Goal: Task Accomplishment & Management: Complete application form

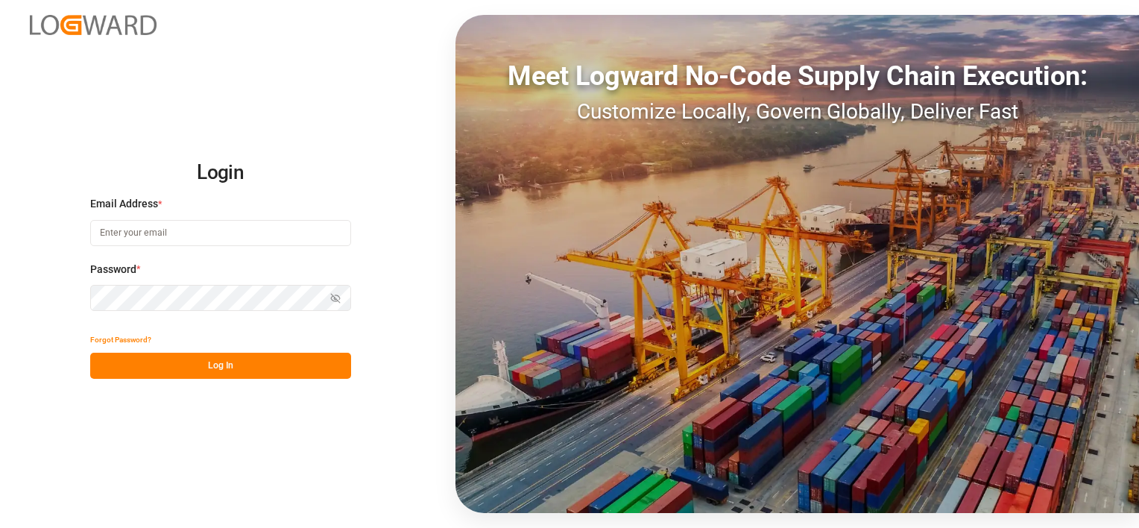
click at [196, 229] on input at bounding box center [220, 233] width 261 height 26
type input "[PERSON_NAME][EMAIL_ADDRESS][PERSON_NAME][PERSON_NAME][DOMAIN_NAME]"
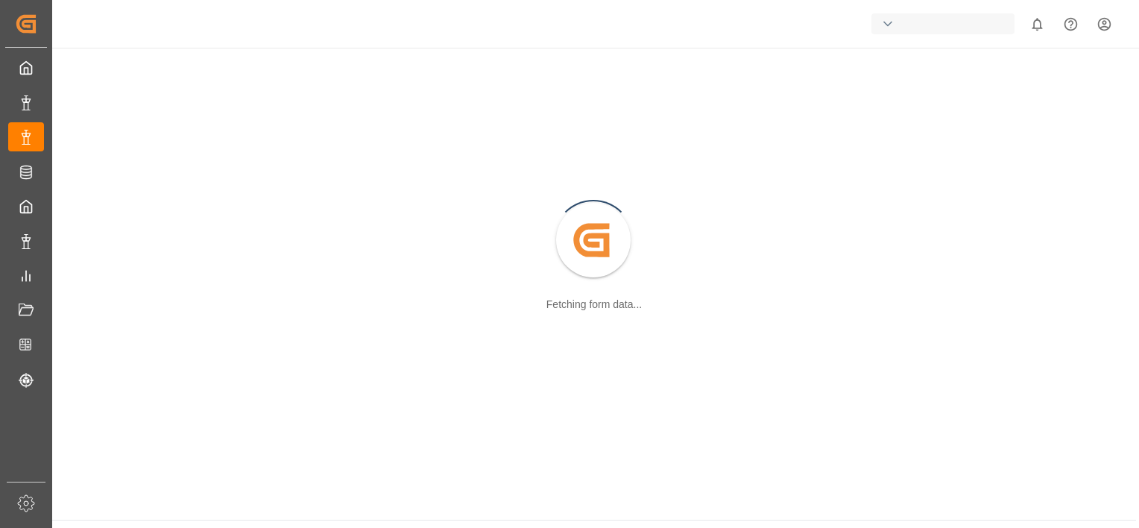
click at [335, 299] on div "Created by potrace 1.15, written by [PERSON_NAME] [DATE]-[DATE] Fetching form d…" at bounding box center [594, 242] width 1066 height 370
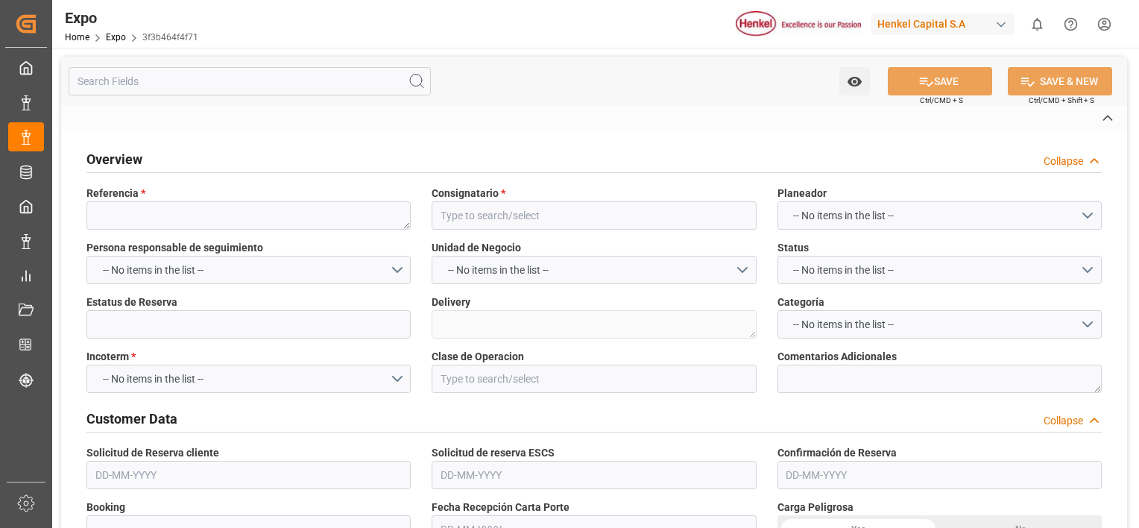
type textarea "250806940172"
type input "Adhesive Brands Limited"
type input "Confirmada"
type textarea "969078912"
type input "EX. DEFINITIVA"
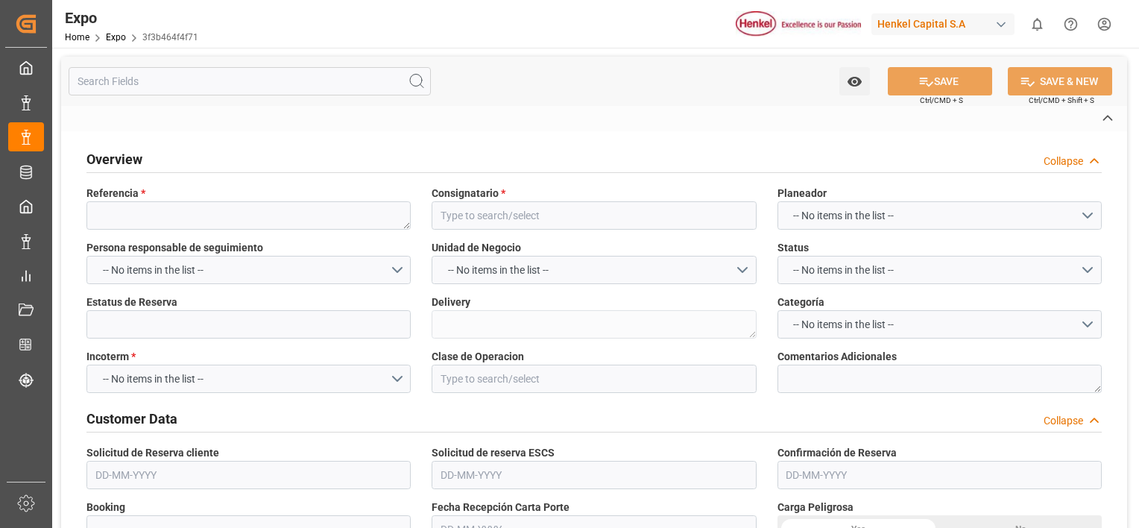
type textarea "ZIMUMEX958158"
type textarea "3"
type textarea "1133"
type textarea "A4231513484"
type textarea "TCNU4339430"
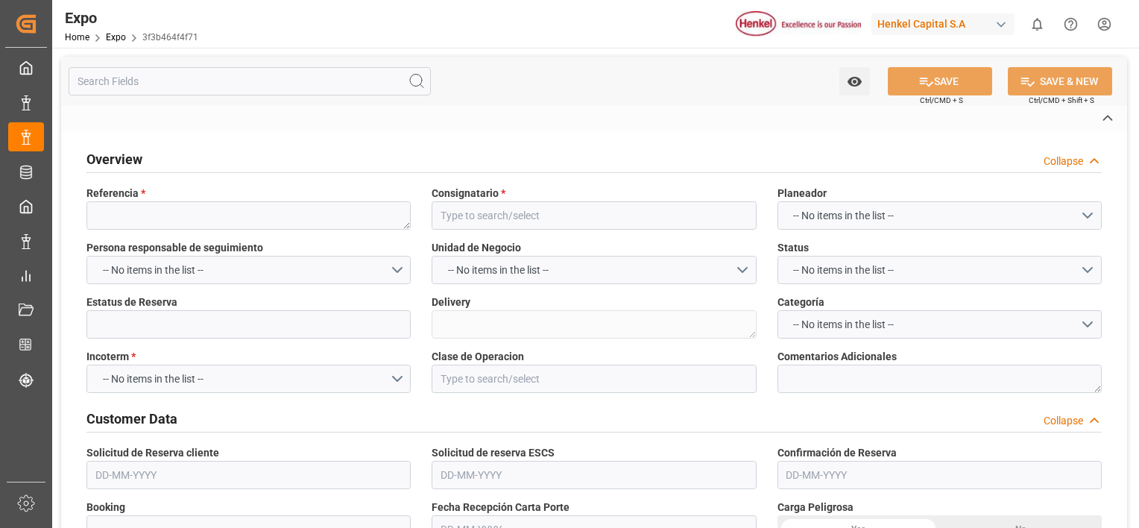
type input "Almer Tlalnepantla"
type textarea "25 43 3108 5006523"
type input "PACIFIC TRADER"
type input "SPYROS V"
type input "Pacific Trader"
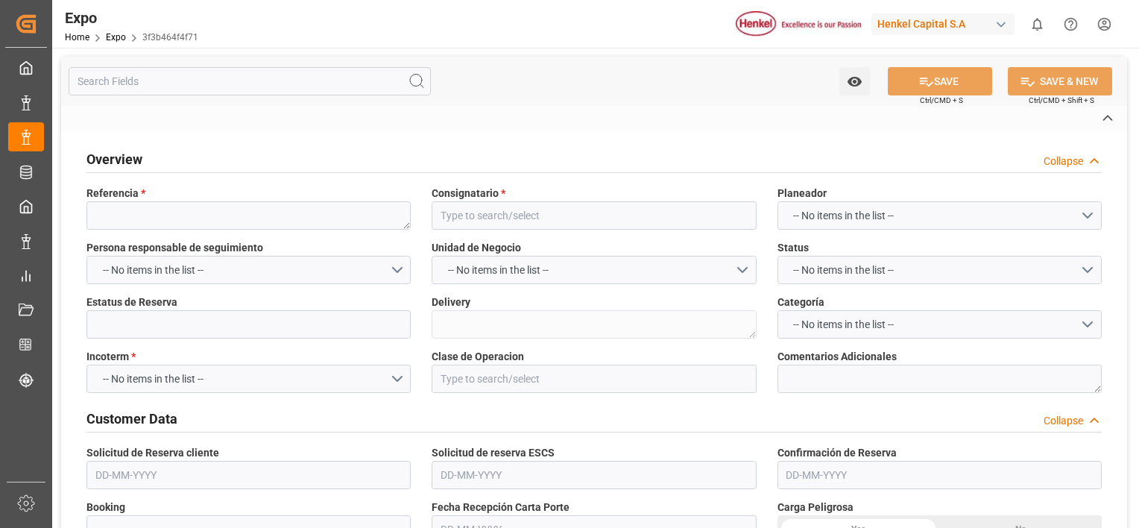
type textarea "123"
type textarea "39S"
type textarea "123E"
type input "ZIM"
type input "ZIMU"
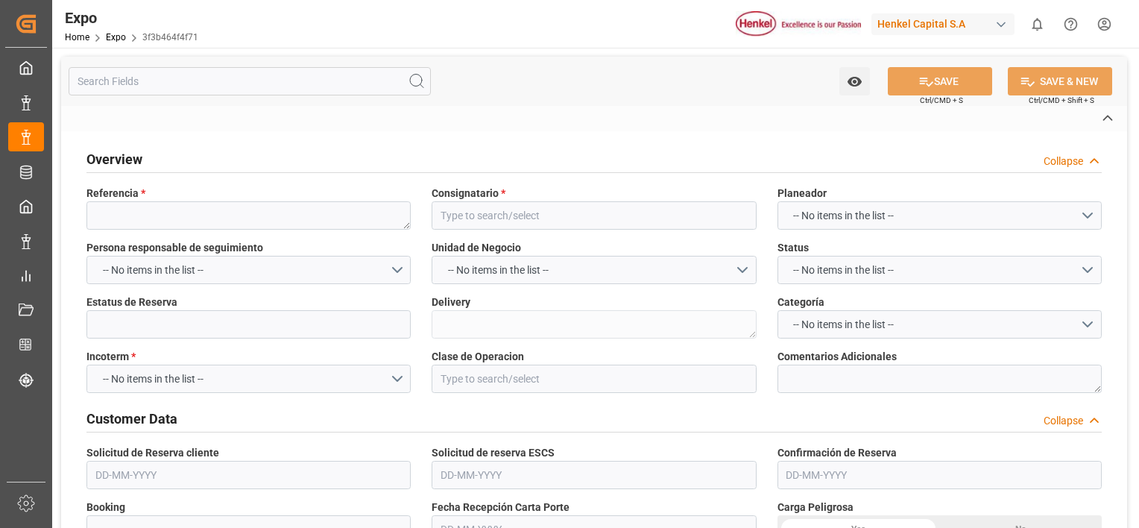
type input "[GEOGRAPHIC_DATA]"
type input "Rio Haina"
type input "COMERCIALIZADORA [PERSON_NAME] HERMANOS (CNH)"
type textarea "[PERSON_NAME]"
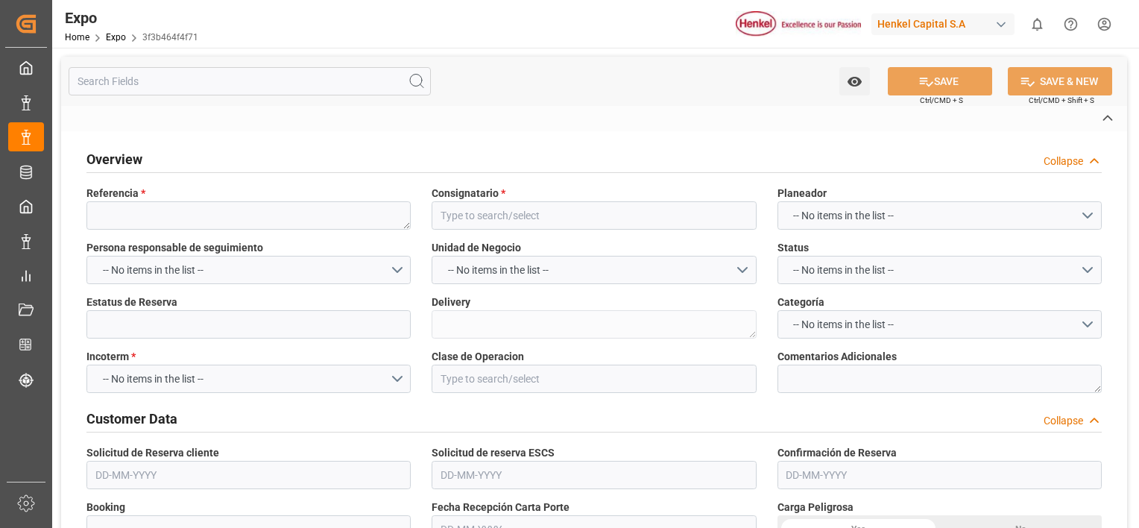
type textarea "43FA1R"
type textarea "T2401"
type textarea "[PERSON_NAME]"
type input "[GEOGRAPHIC_DATA]"
type input "MX"
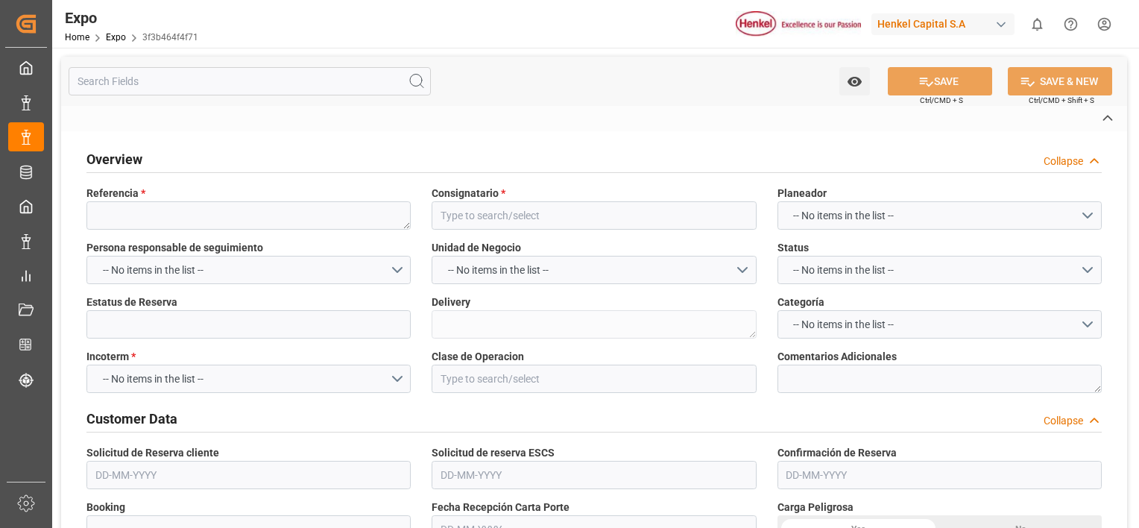
type input "TRUCK"
type input "VESSEL"
type input "PACIFIC TRADER"
type input "TRUCK"
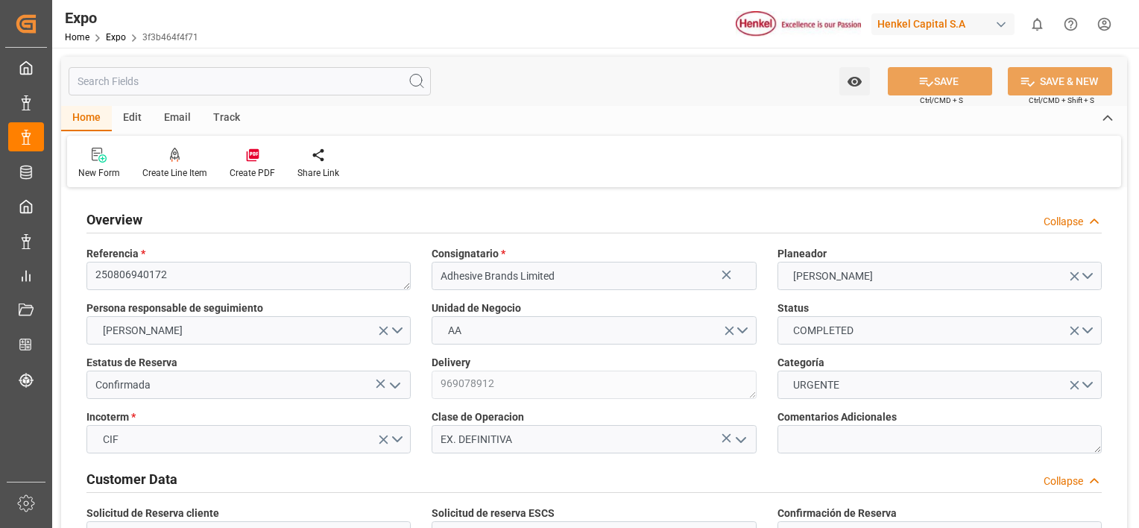
type input "11121.96"
type input "13799.499"
type input "28"
type input "9406922"
type input "9453365"
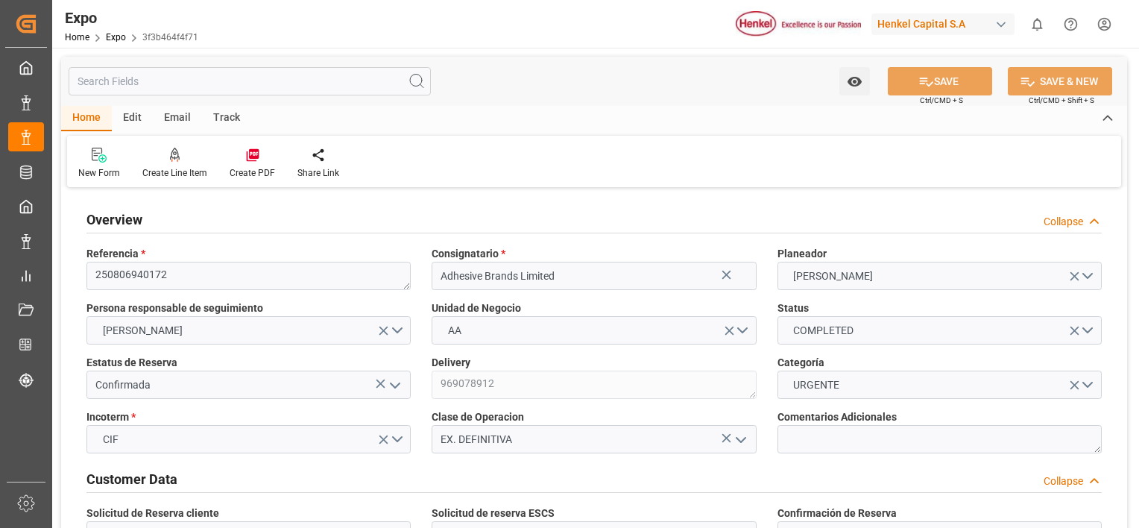
type input "9453365"
type input "MXVER"
type input "JMKIN"
type input "DOHAI"
type input "9406922"
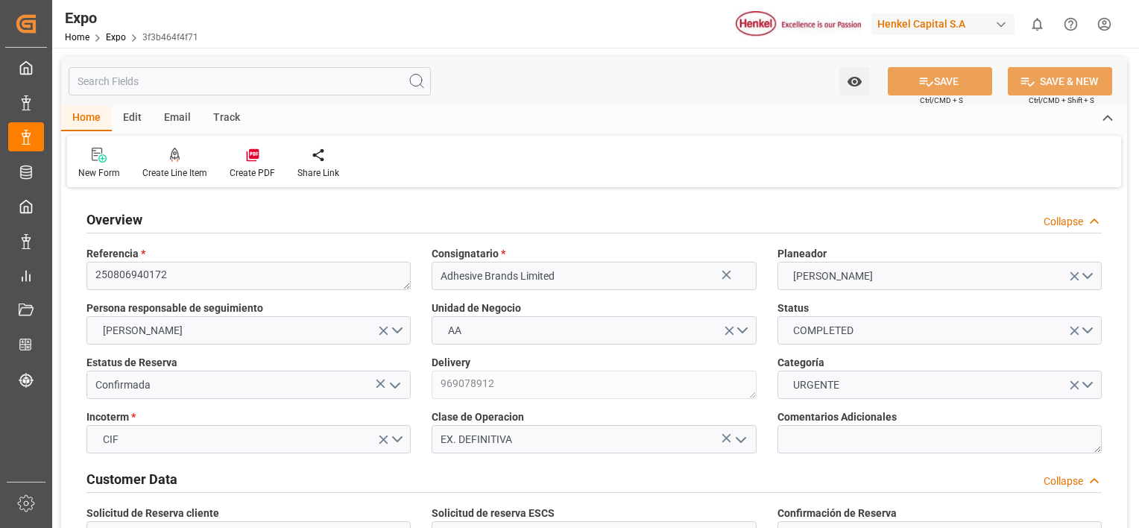
type input "[DATE]"
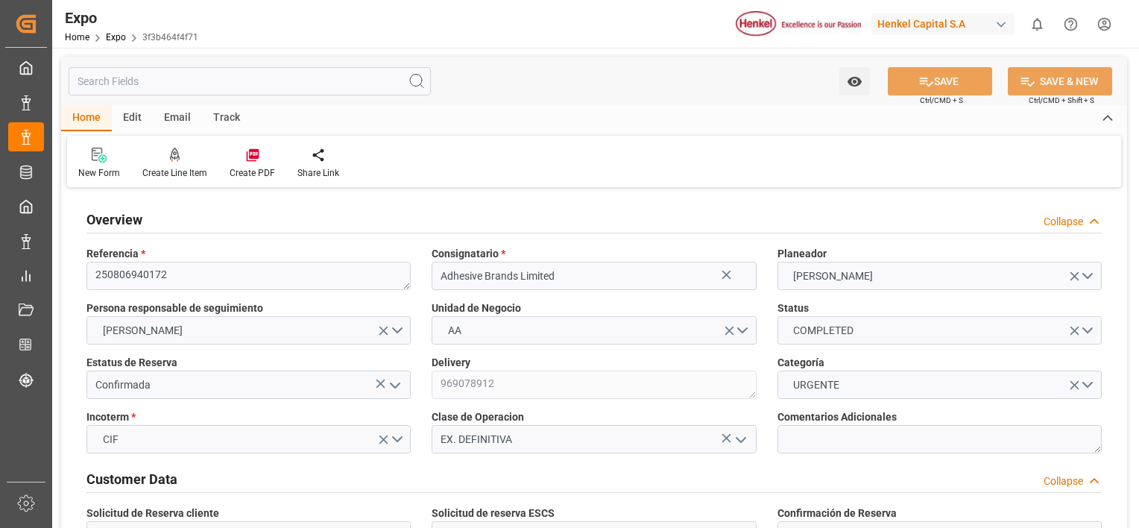
type input "[DATE]"
type input "[DATE] 00:00"
type input "[DATE]"
type input "[DATE] 08:02"
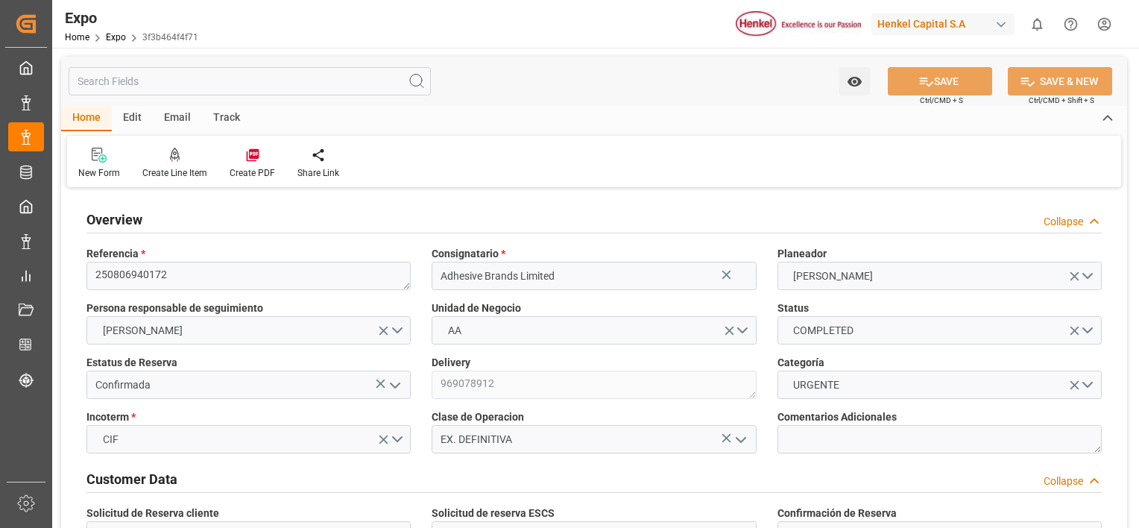
type input "[DATE]"
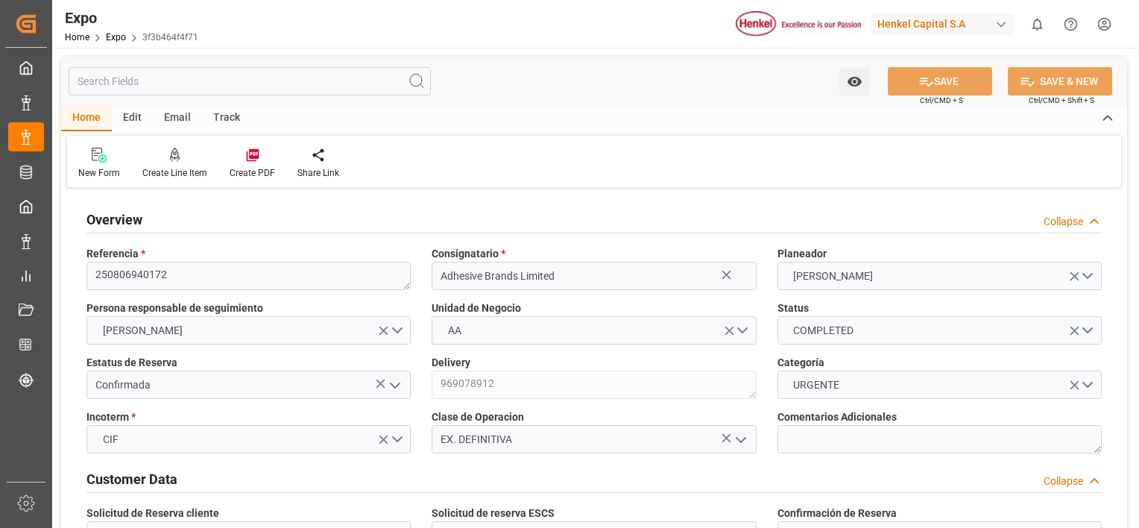
type input "[DATE] 02:54"
type input "[DATE] 00:00"
type input "[DATE] 19:03"
type input "[DATE] 09:00"
type input "[DATE] 00:00"
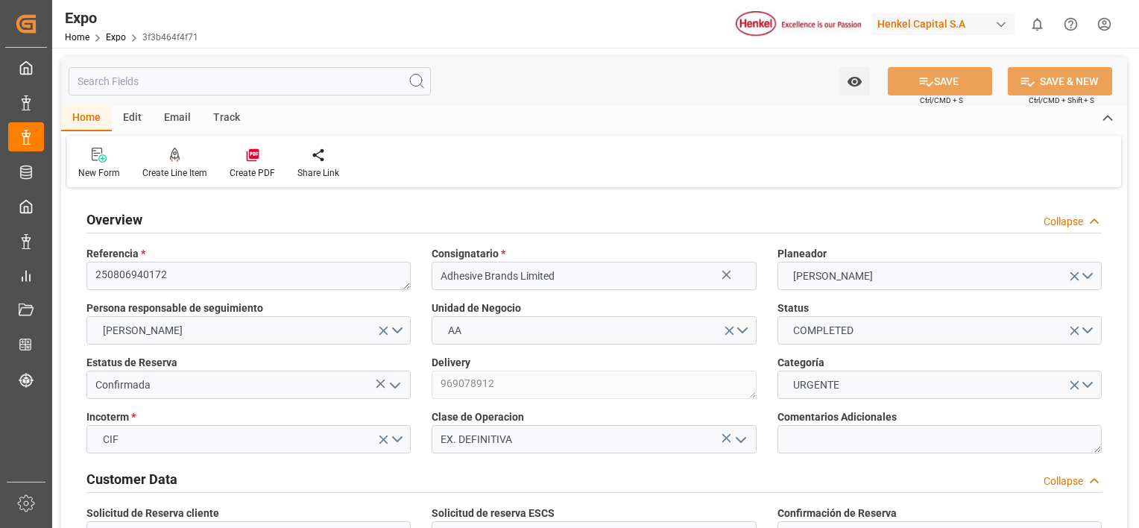
type input "[DATE] 10:41"
type input "[DATE] 21:29"
type input "[DATE] 10:42"
type input "[DATE] 21:34"
type input "[DATE] 05:00"
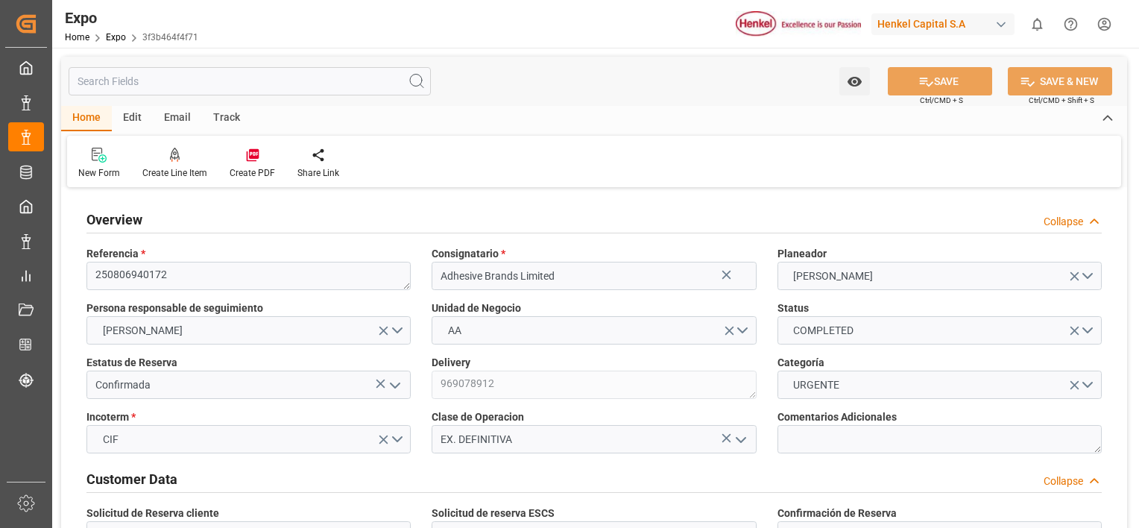
type input "[DATE] 02:37"
type input "[DATE] 09:00"
type input "[DATE] 11:09"
type input "[DATE] 20:14"
type input "[DATE] 12:45"
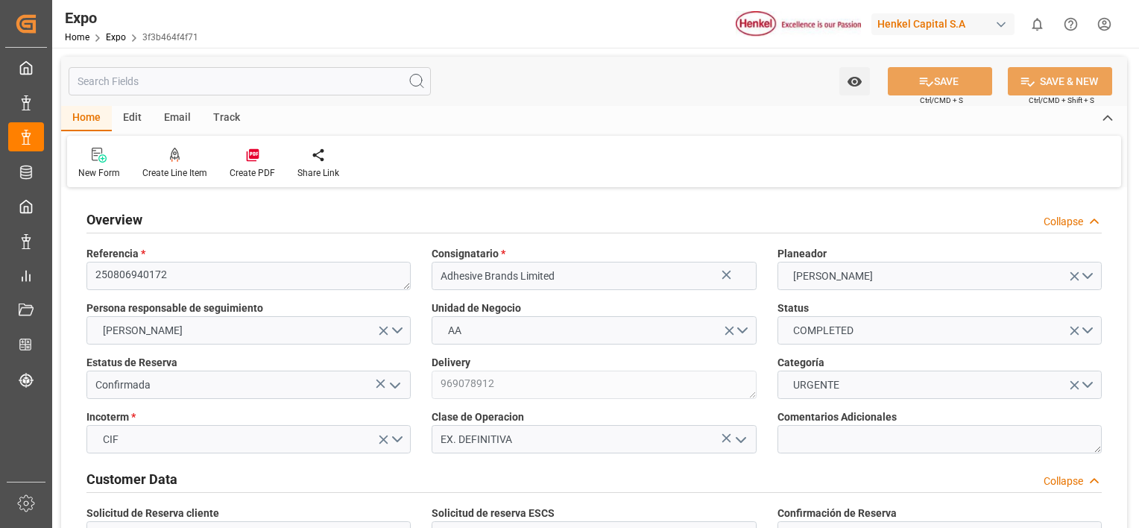
type input "[DATE] 12:45"
click at [1094, 224] on icon at bounding box center [1094, 222] width 15 height 16
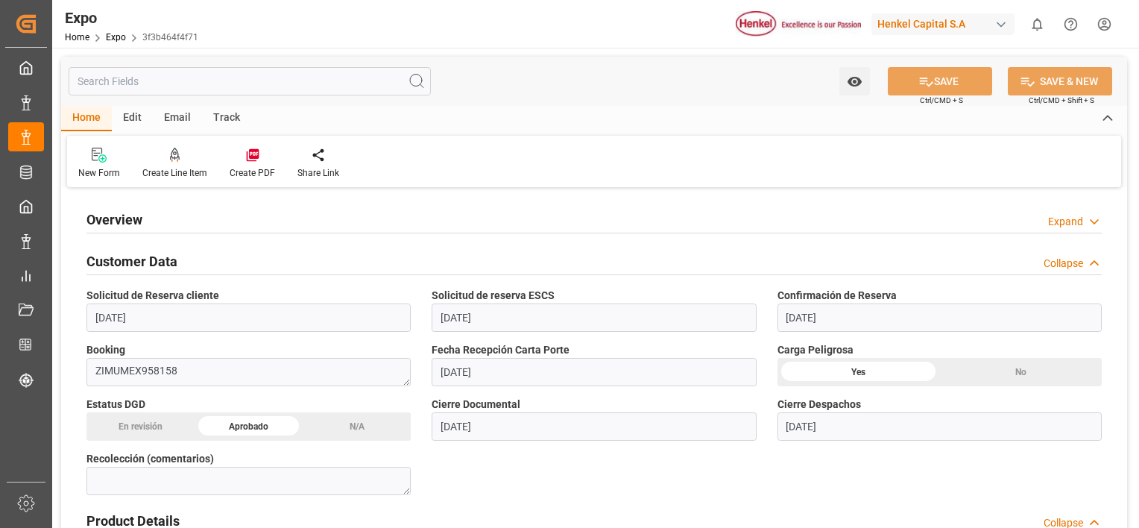
click at [1087, 263] on icon at bounding box center [1094, 264] width 15 height 16
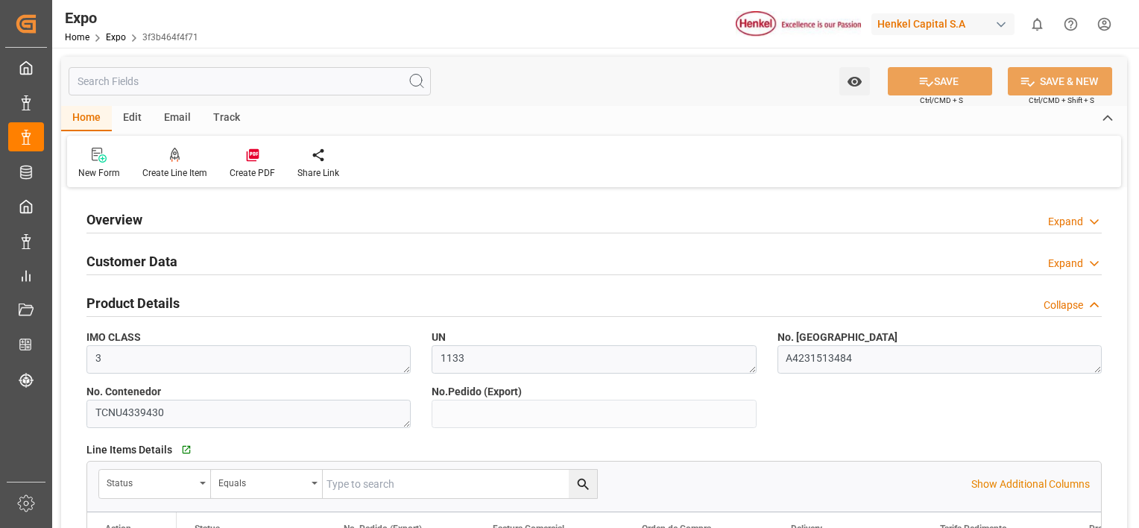
click at [1091, 301] on icon at bounding box center [1094, 305] width 15 height 16
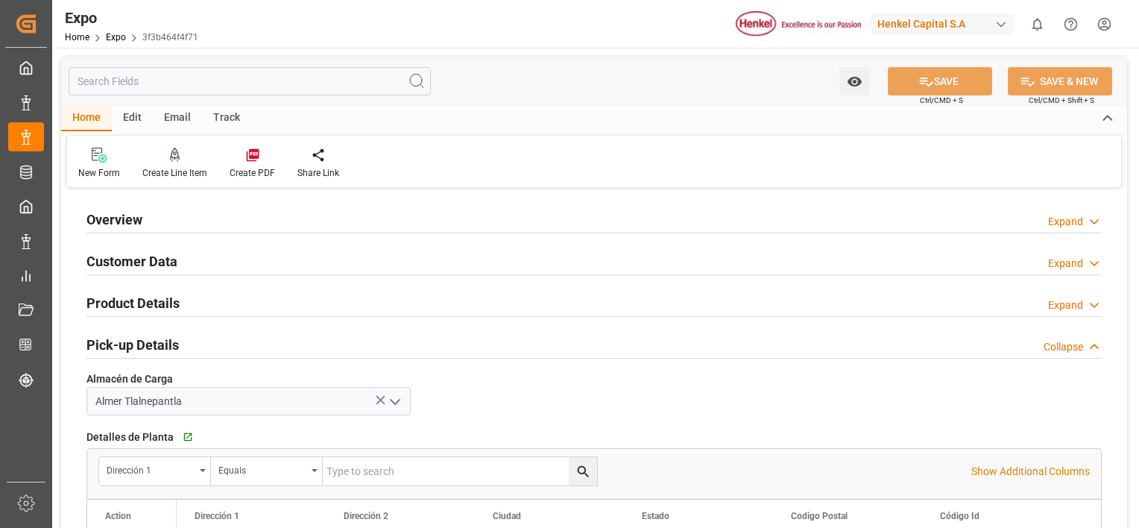
click at [1088, 346] on icon at bounding box center [1094, 347] width 15 height 16
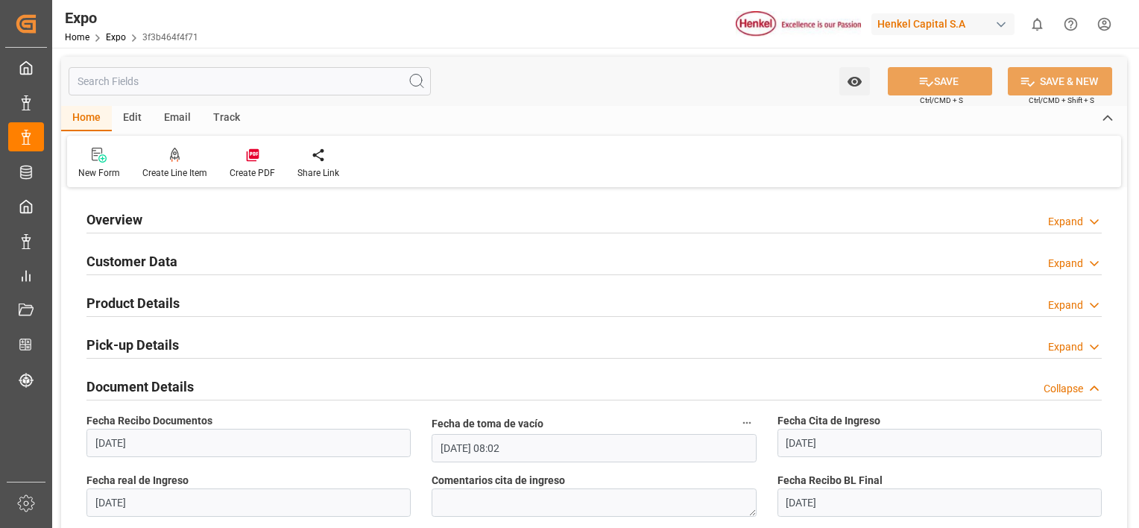
click at [1094, 388] on icon at bounding box center [1094, 389] width 15 height 16
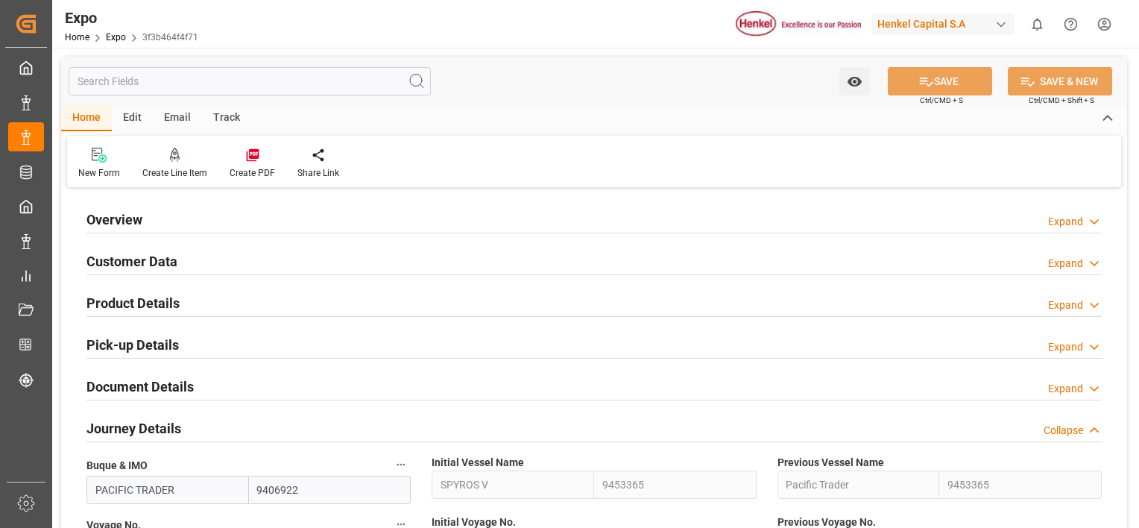
click at [1088, 432] on icon at bounding box center [1094, 431] width 15 height 16
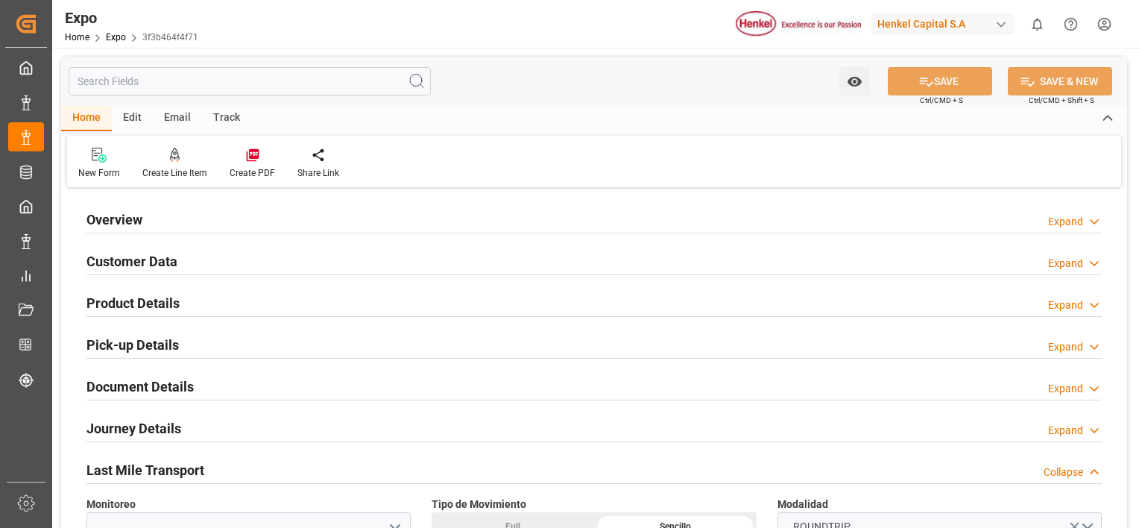
click at [1088, 473] on icon at bounding box center [1094, 472] width 15 height 16
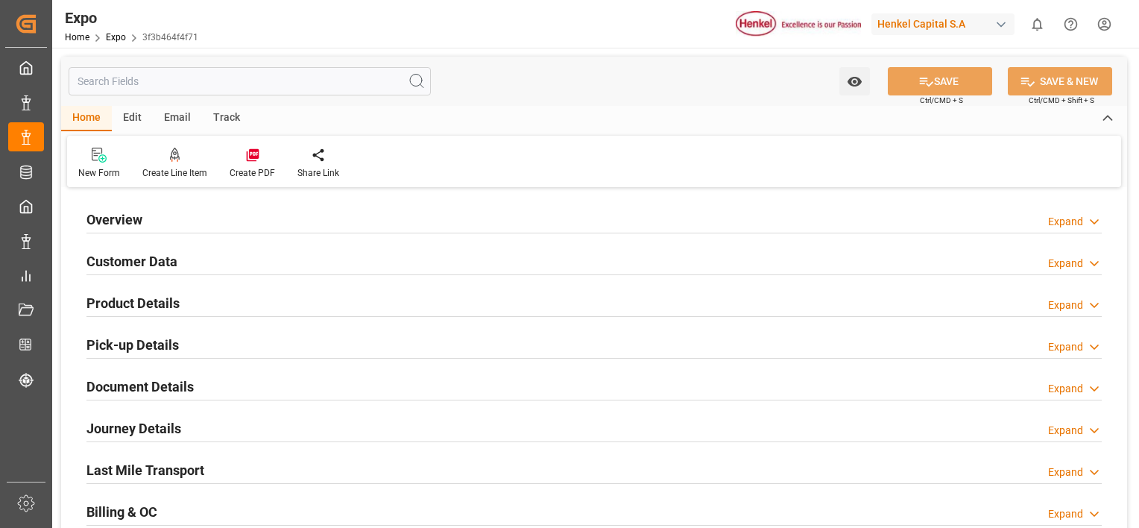
click at [1088, 501] on div "Billing & OC Expand" at bounding box center [593, 510] width 1015 height 28
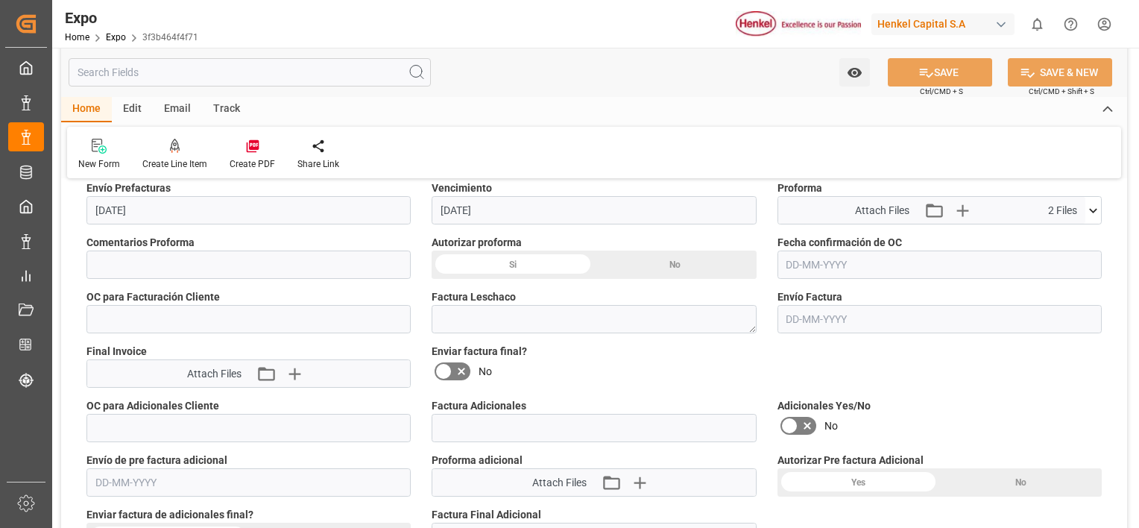
scroll to position [328, 0]
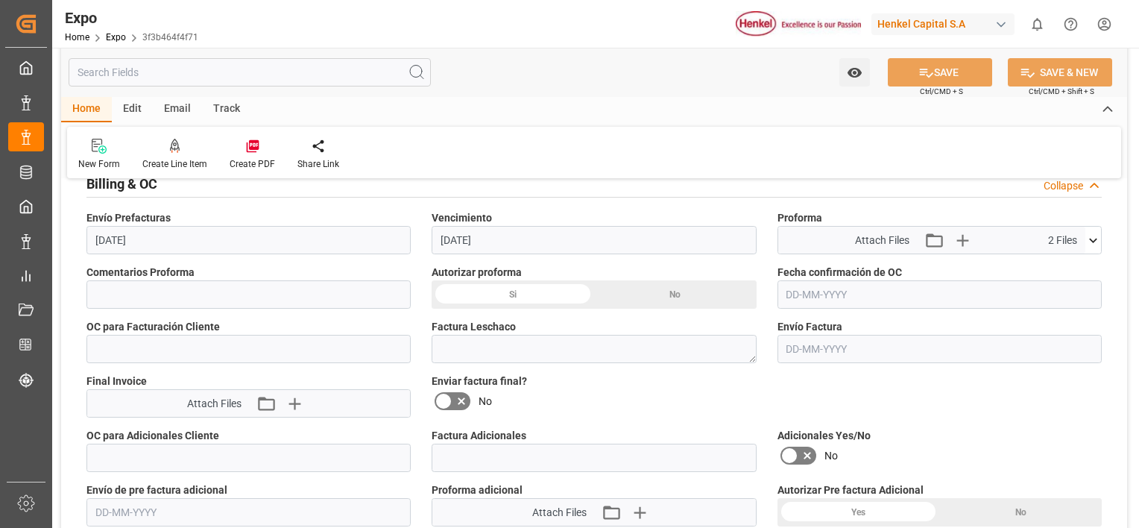
click at [526, 289] on div "Si" at bounding box center [513, 294] width 163 height 28
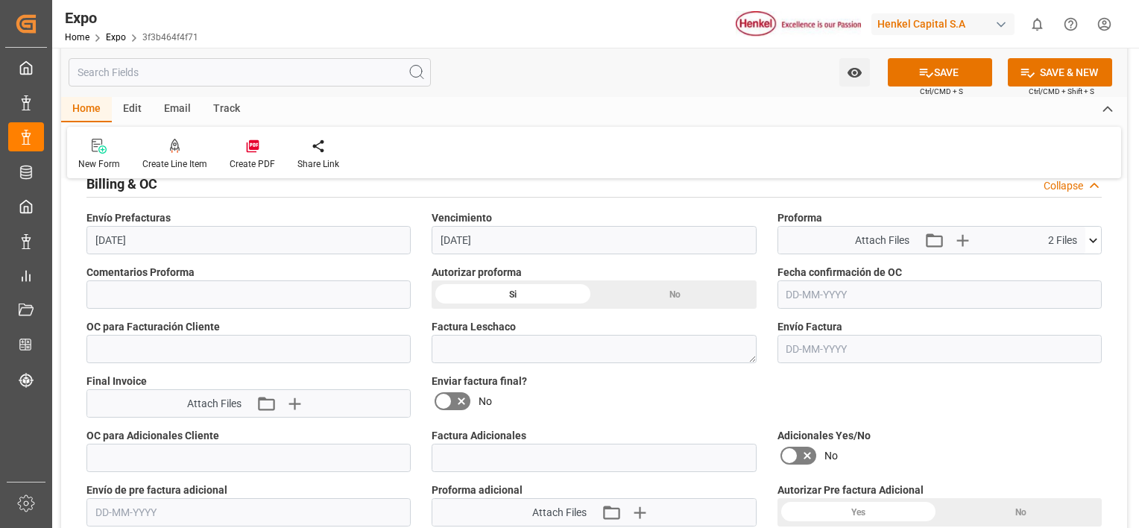
click at [684, 293] on div "No" at bounding box center [675, 294] width 163 height 28
click at [521, 293] on div "Si" at bounding box center [513, 294] width 163 height 28
click at [815, 290] on input "text" at bounding box center [939, 294] width 324 height 28
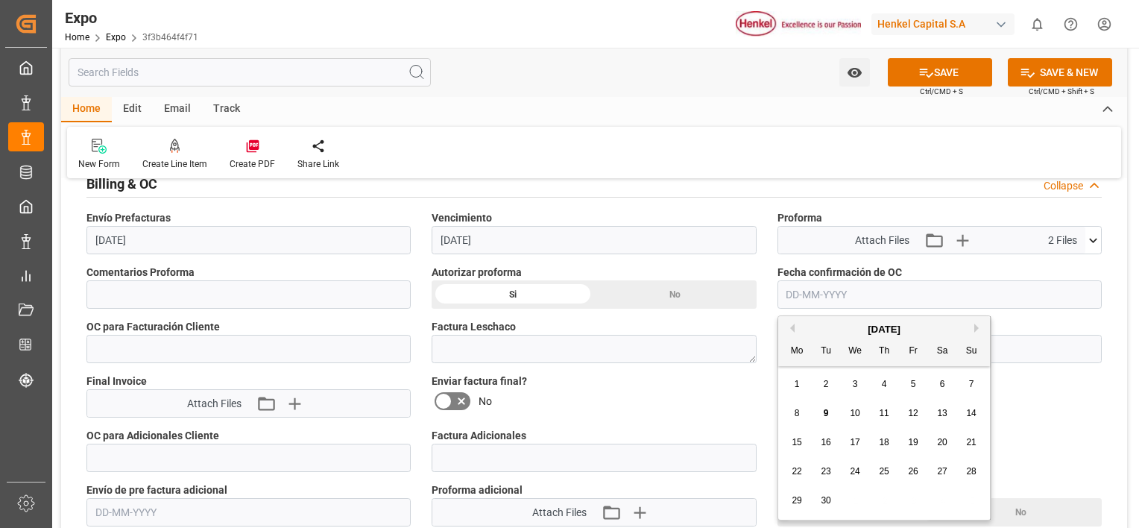
click at [824, 411] on span "9" at bounding box center [826, 413] width 5 height 10
type input "[DATE]"
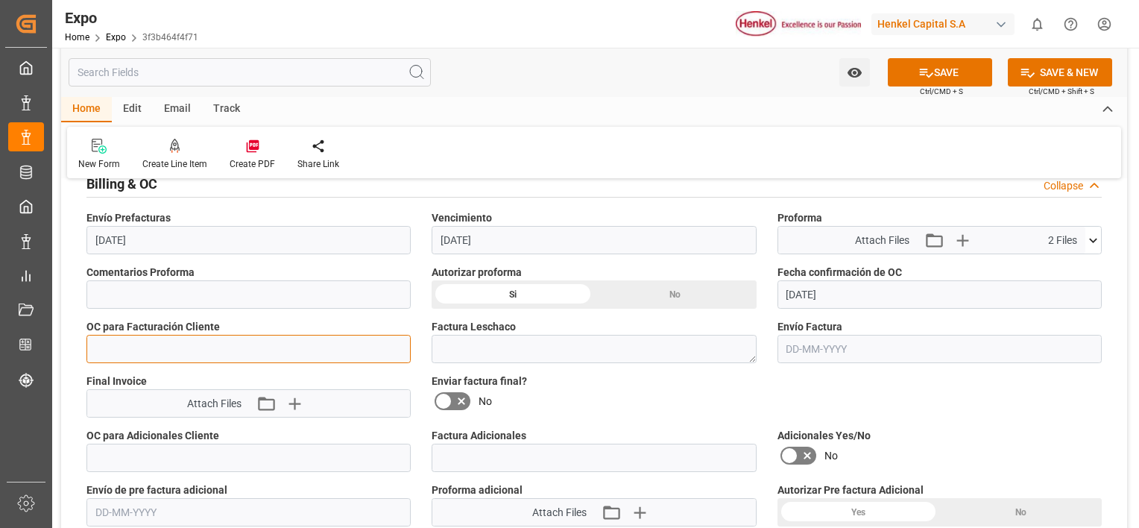
click at [230, 348] on input "text" at bounding box center [248, 349] width 324 height 28
paste input "text"
paste input "4578562560"
type input "4578562560"
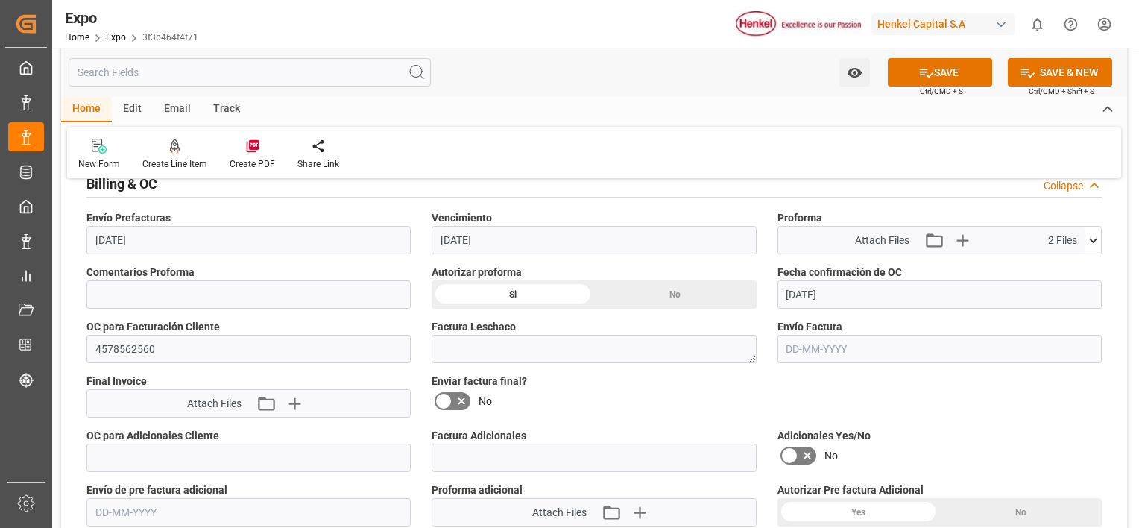
click at [451, 403] on icon at bounding box center [444, 401] width 18 height 18
click at [0, 0] on input "checkbox" at bounding box center [0, 0] width 0 height 0
click at [941, 68] on button "SAVE" at bounding box center [940, 72] width 104 height 28
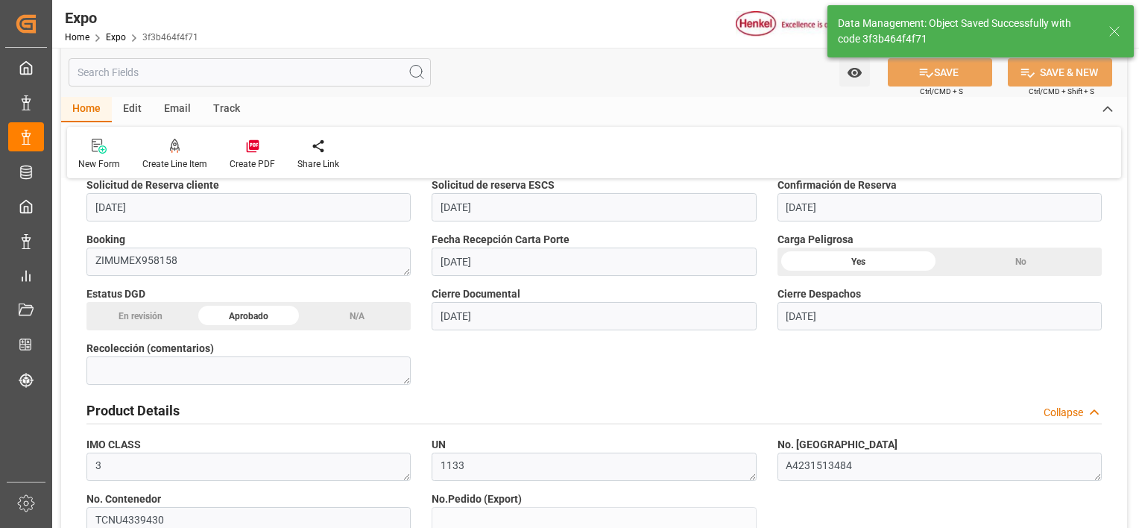
type textarea "[PERSON_NAME]"
type input "[DATE] 23:57"
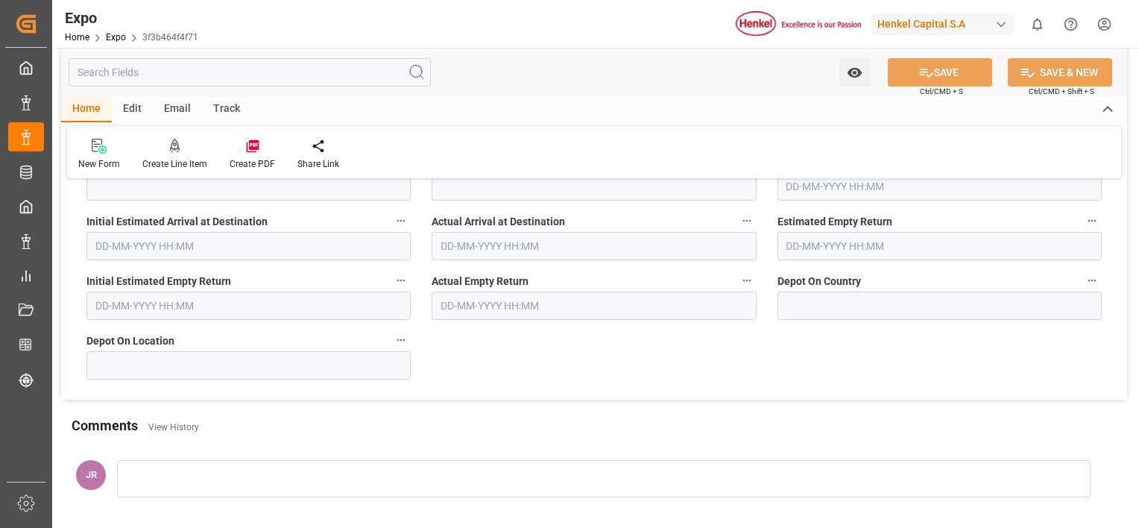
scroll to position [5625, 0]
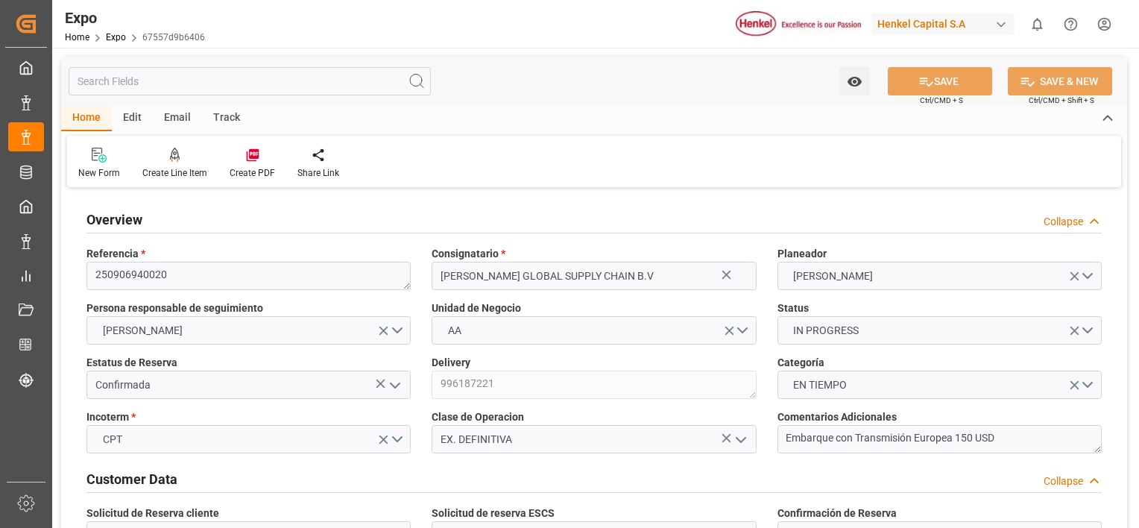
type input "6367.94"
type input "8755.92"
type input "10"
type input "9306172"
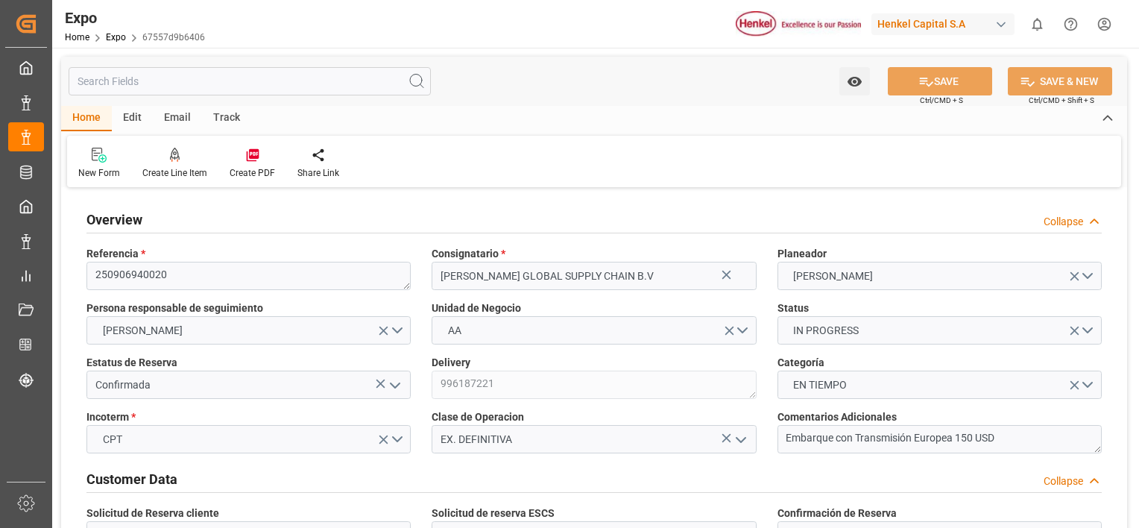
type input "9306172"
type input "MXATM"
type input "PLGDY"
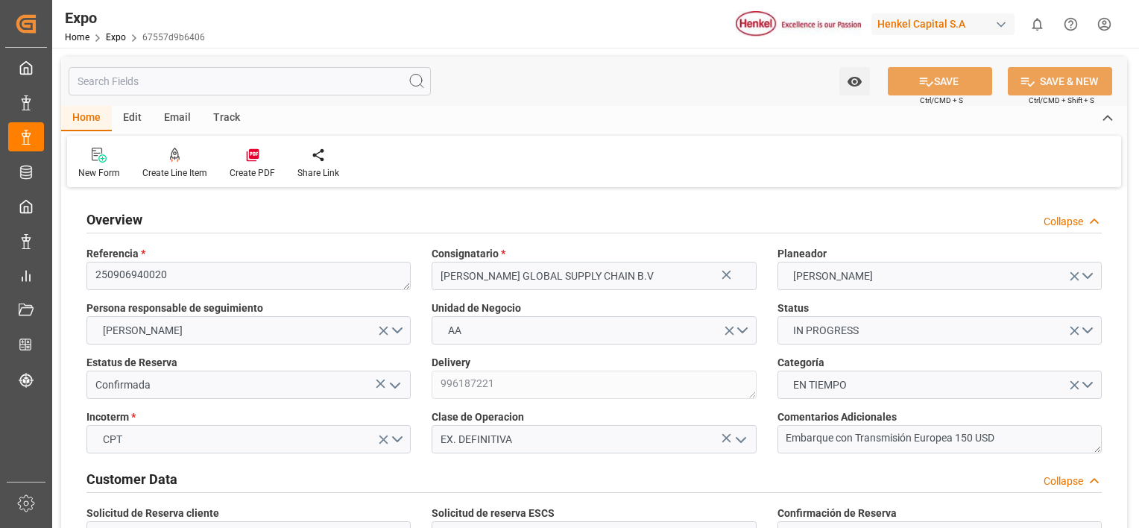
type input "9292149"
type input "31-07-2025"
type input "[DATE]"
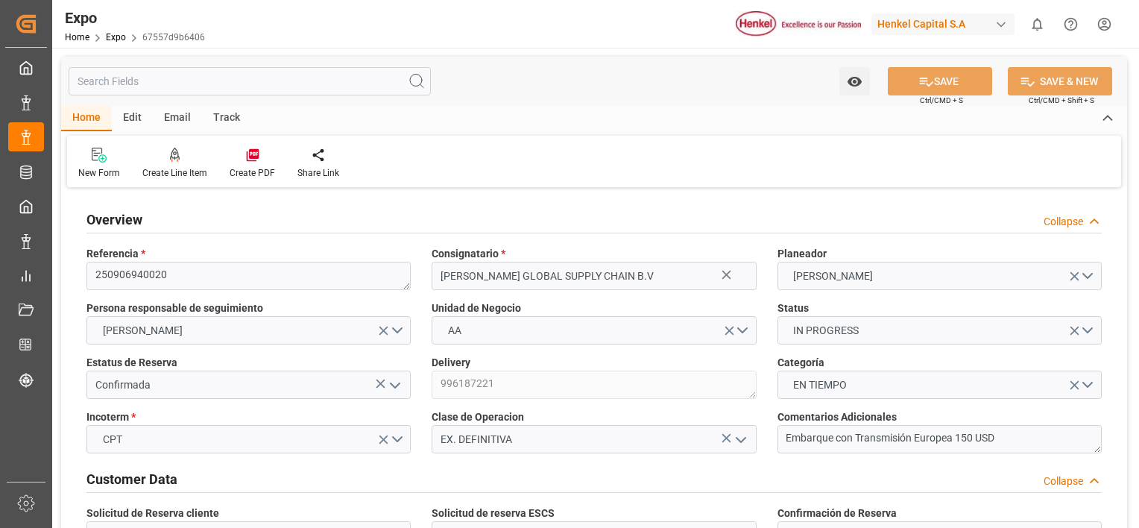
type input "18-08-2025"
type input "20-08-2025"
type input "14-08-2025"
type input "14-08-2025 00:00"
type input "[DATE]"
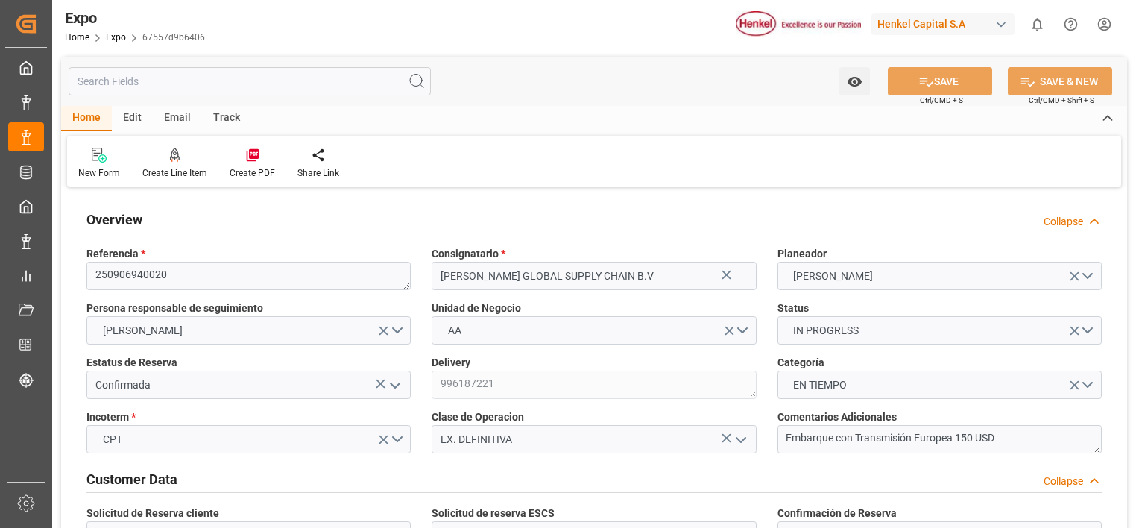
type input "18-08-2025 12:25"
type input "18-08-2025"
type input "25-08-2025"
type input "18-08-2025"
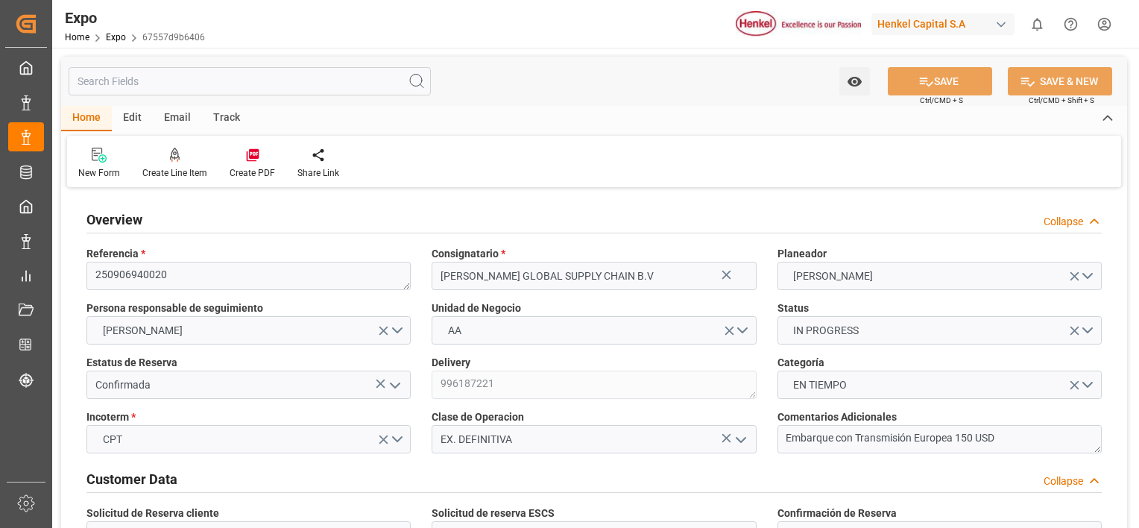
type input "19-08-2025"
type input "22-08-2025 09:00"
type input "23-08-2025 00:00"
type input "22-08-2025 10:42"
type input "25-09-2025 23:00"
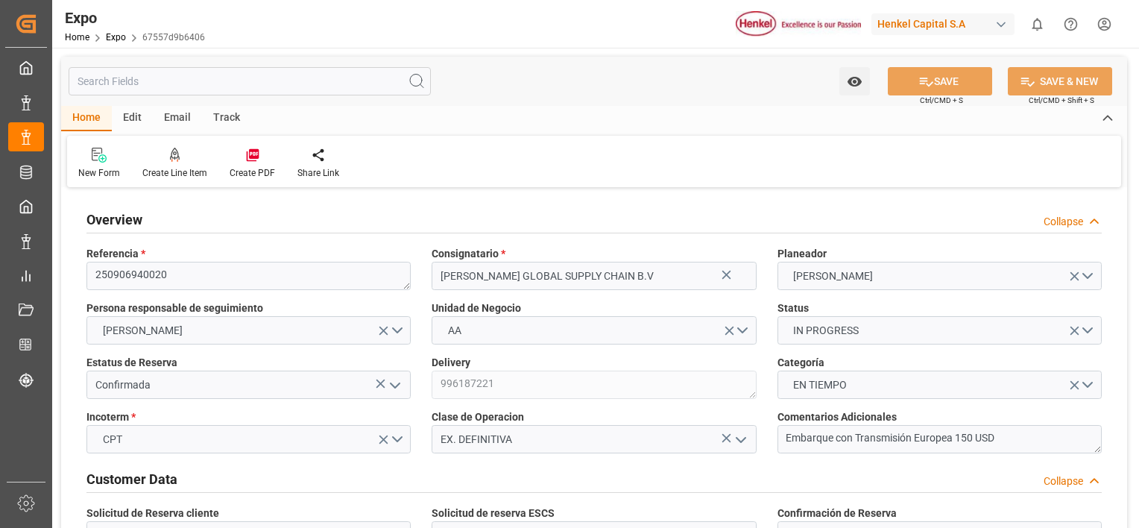
type input "09-10-2025 00:00"
type input "09-09-2025 22:34"
type input "13-08-2025 11:14"
type input "21-08-2025 23:25"
type input "22-08-2025 10:00"
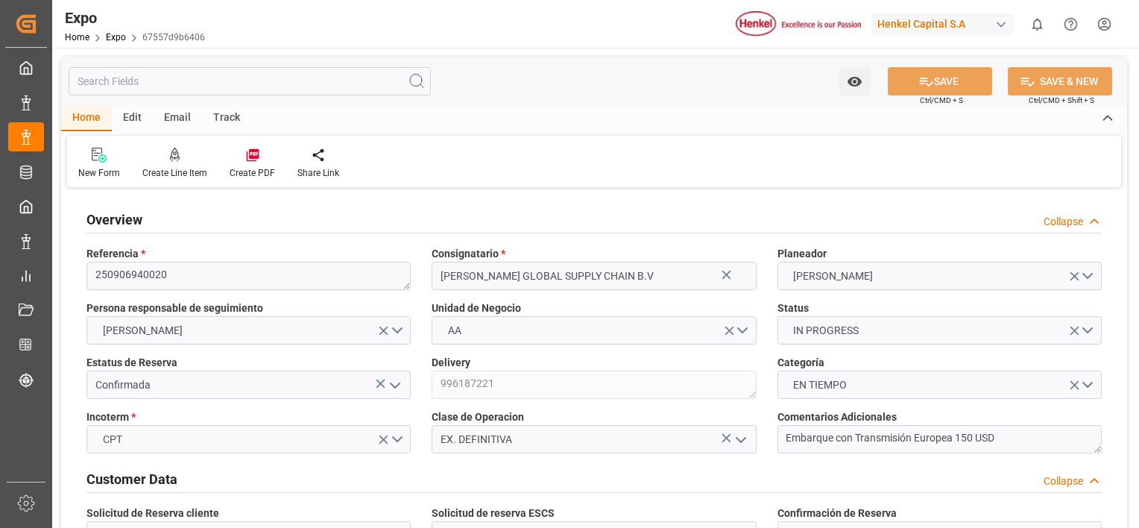
type input "22-08-2025 11:11"
type input "16-09-2025 14:00"
type input "17-09-2025 08:06"
type input "21-09-2025 07:00"
type input "25-09-2025 23:00"
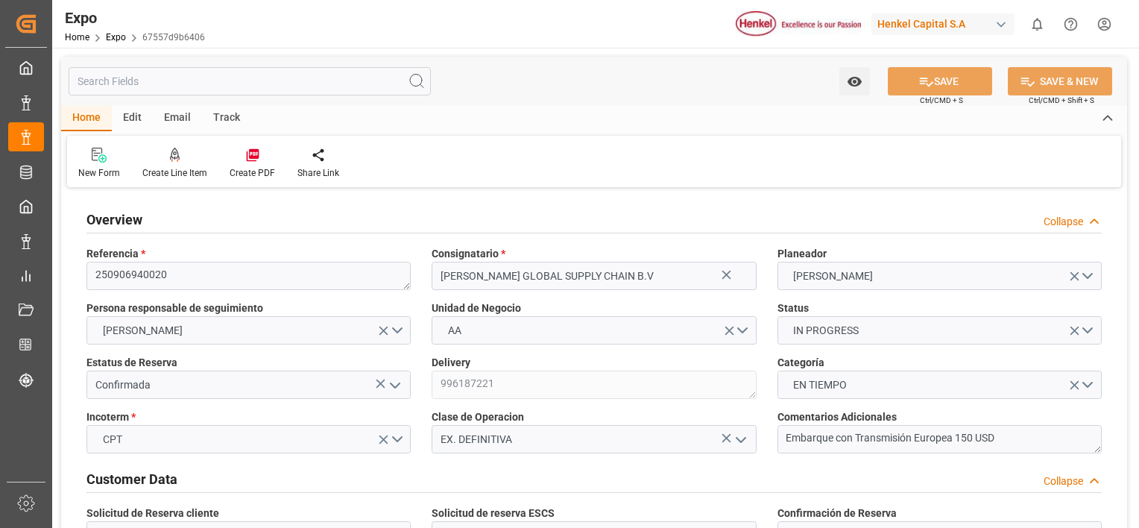
type input "26-09-2025 09:49"
type input "30-09-2025 09:49"
click at [1071, 223] on div "Collapse" at bounding box center [1064, 222] width 40 height 16
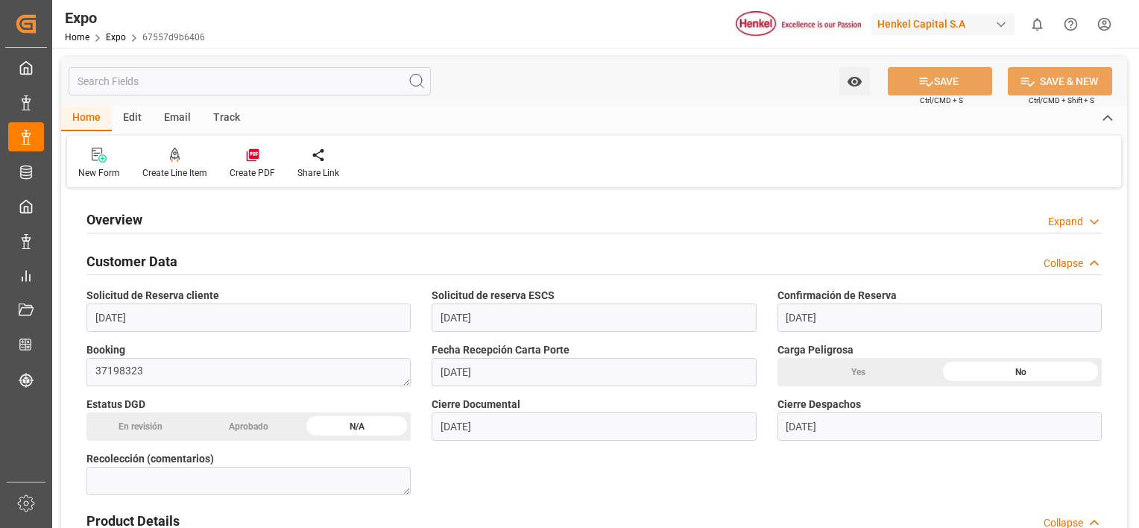
click at [1073, 271] on div "Collapse" at bounding box center [1064, 264] width 40 height 16
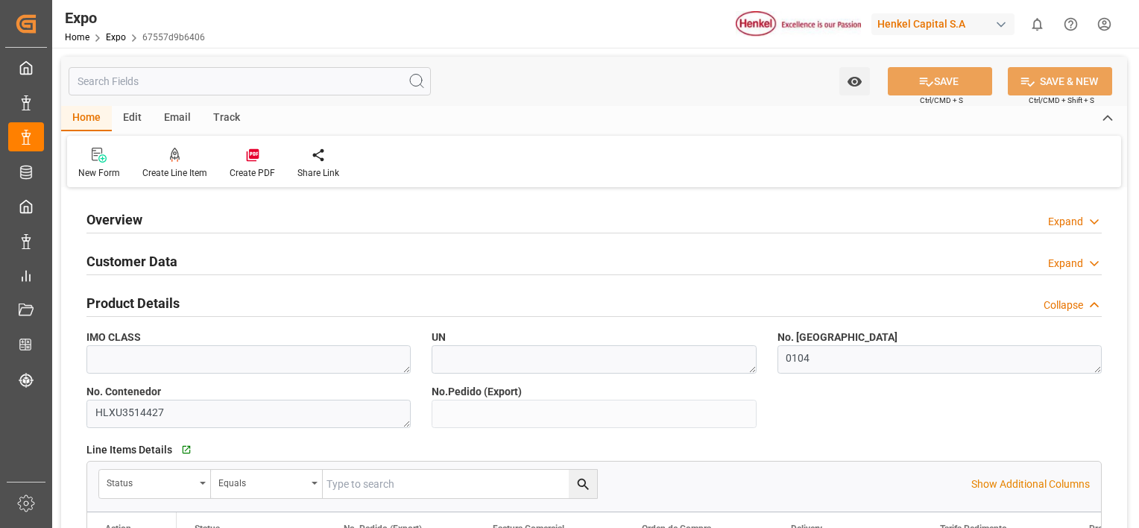
click at [1078, 312] on div "Collapse" at bounding box center [1064, 305] width 40 height 16
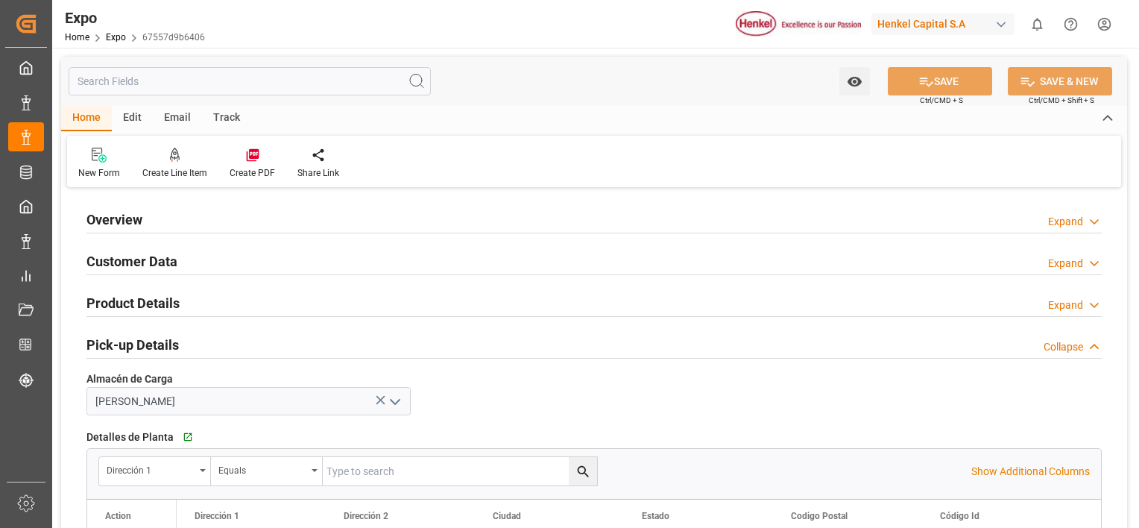
click at [1079, 348] on div "Collapse" at bounding box center [1064, 347] width 40 height 16
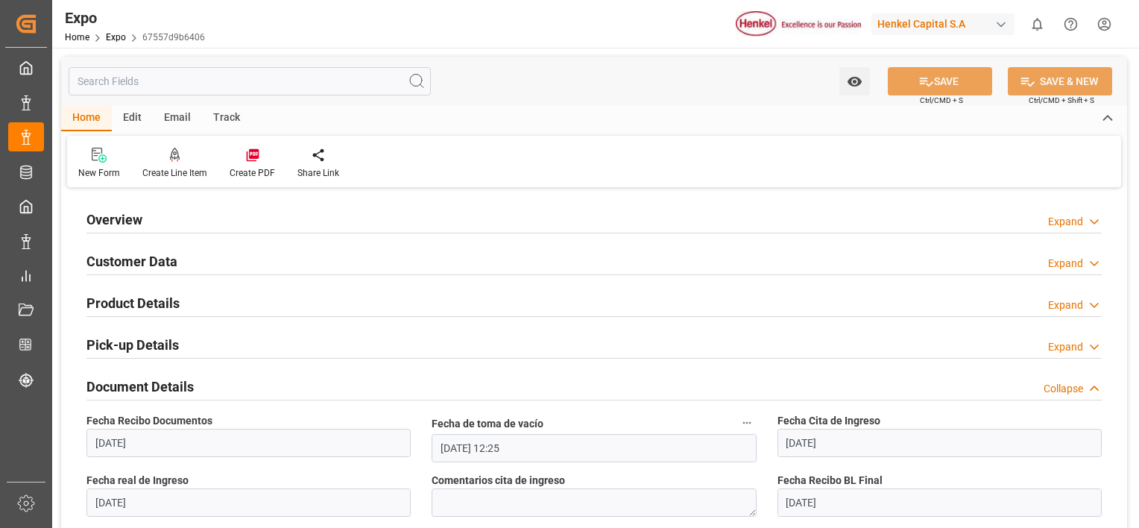
click at [1085, 387] on div "Collapse" at bounding box center [1073, 389] width 58 height 16
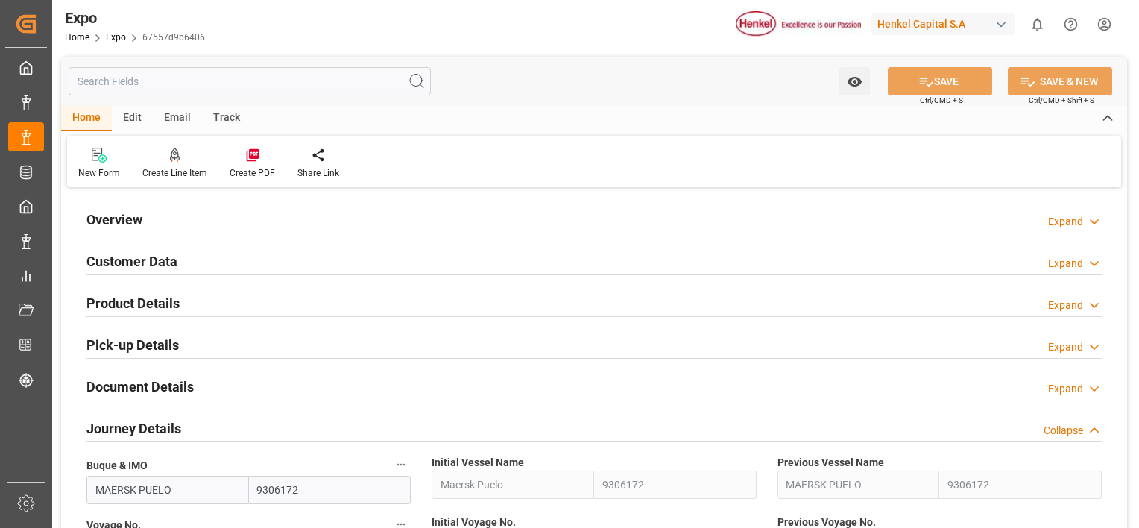
click at [1088, 430] on icon at bounding box center [1094, 431] width 15 height 16
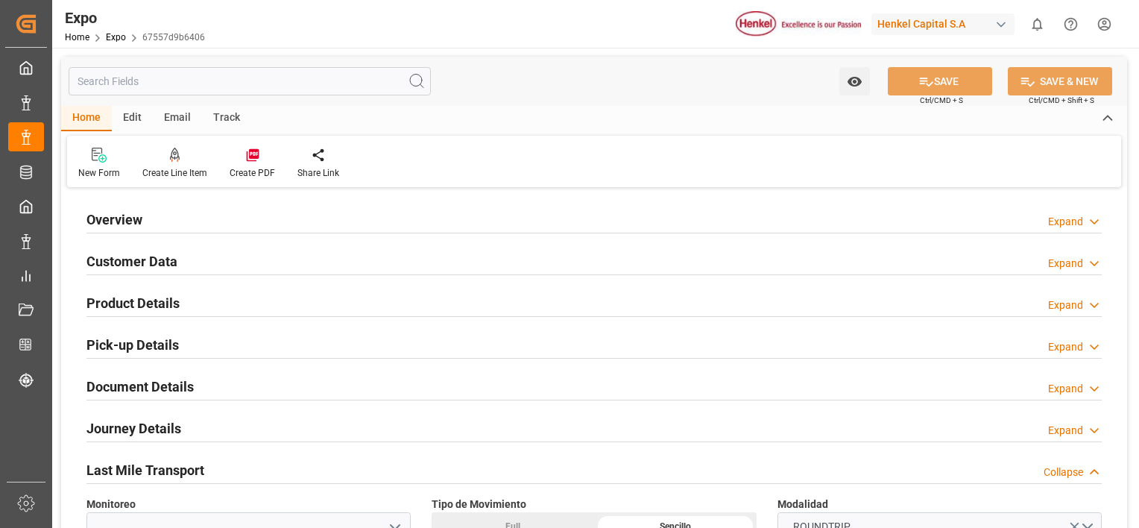
click at [1087, 474] on icon at bounding box center [1094, 472] width 15 height 16
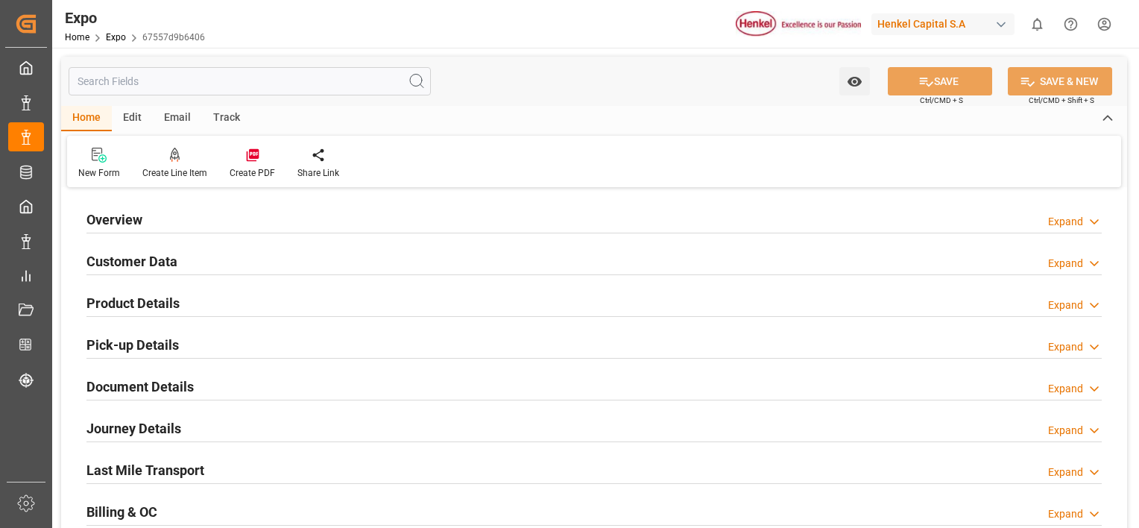
click at [1085, 510] on div "Expand" at bounding box center [1075, 514] width 54 height 16
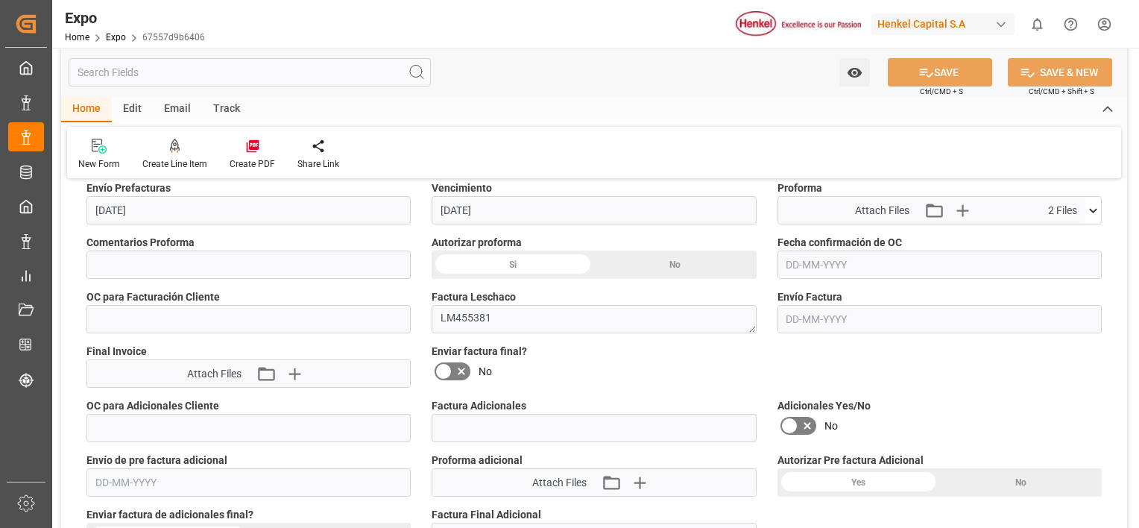
scroll to position [388, 0]
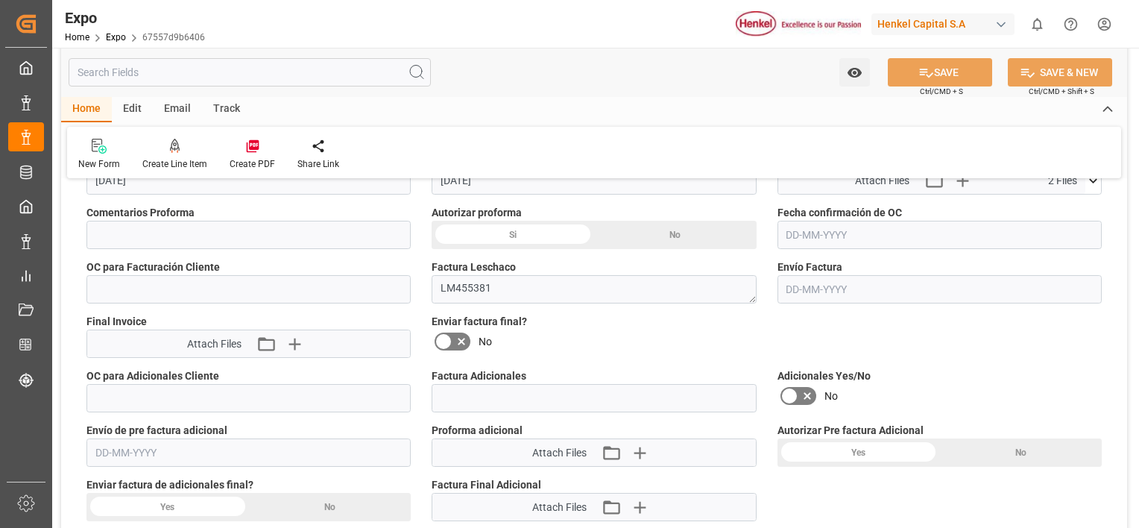
click at [503, 227] on div "Si" at bounding box center [513, 235] width 163 height 28
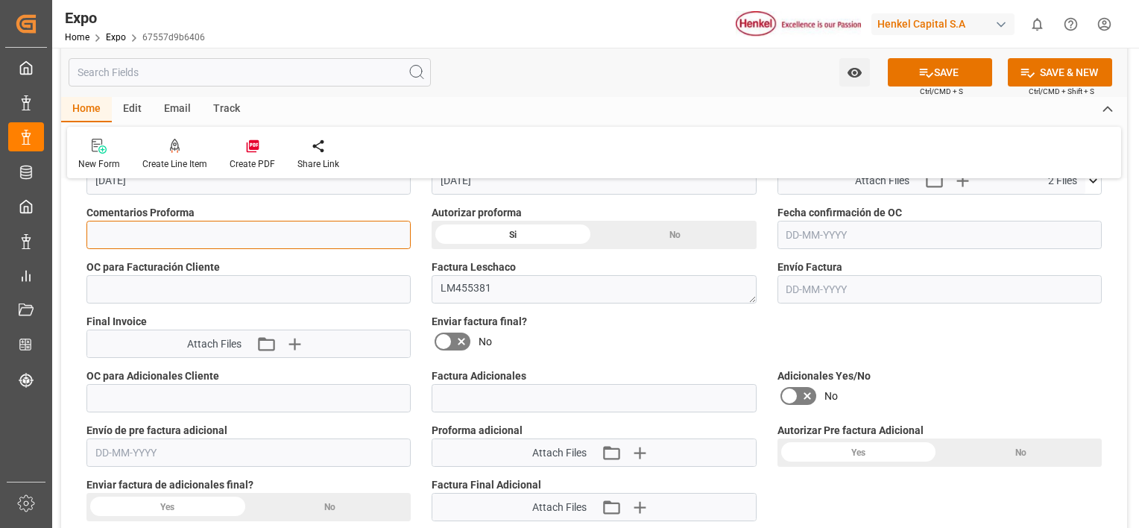
click at [290, 232] on input at bounding box center [248, 235] width 324 height 28
type input "Aprobada"
drag, startPoint x: 658, startPoint y: 225, endPoint x: 581, endPoint y: 237, distance: 78.4
click at [659, 225] on div "No" at bounding box center [675, 235] width 163 height 28
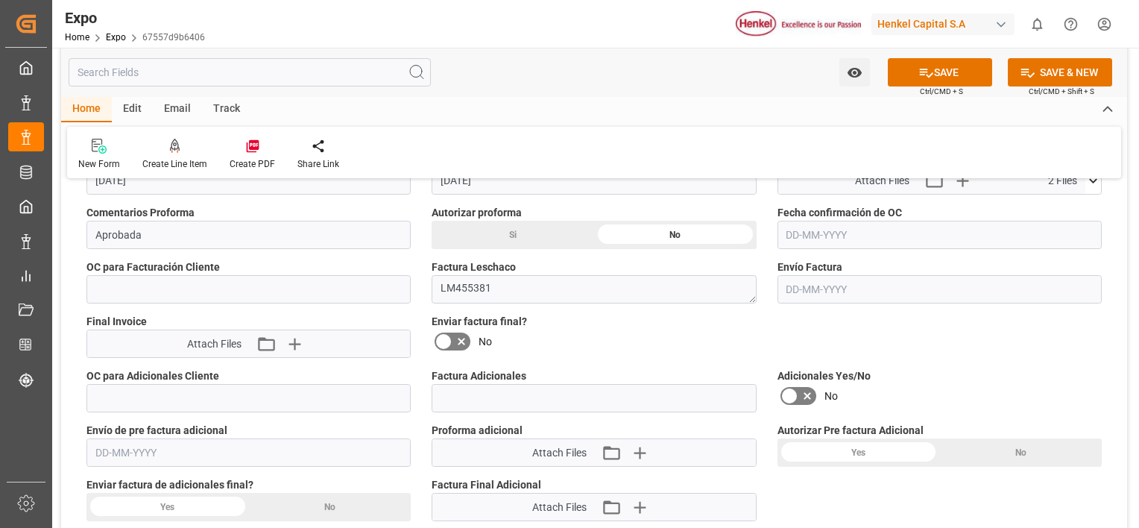
click at [528, 233] on div "Si" at bounding box center [513, 235] width 163 height 28
click at [867, 239] on input "text" at bounding box center [939, 235] width 324 height 28
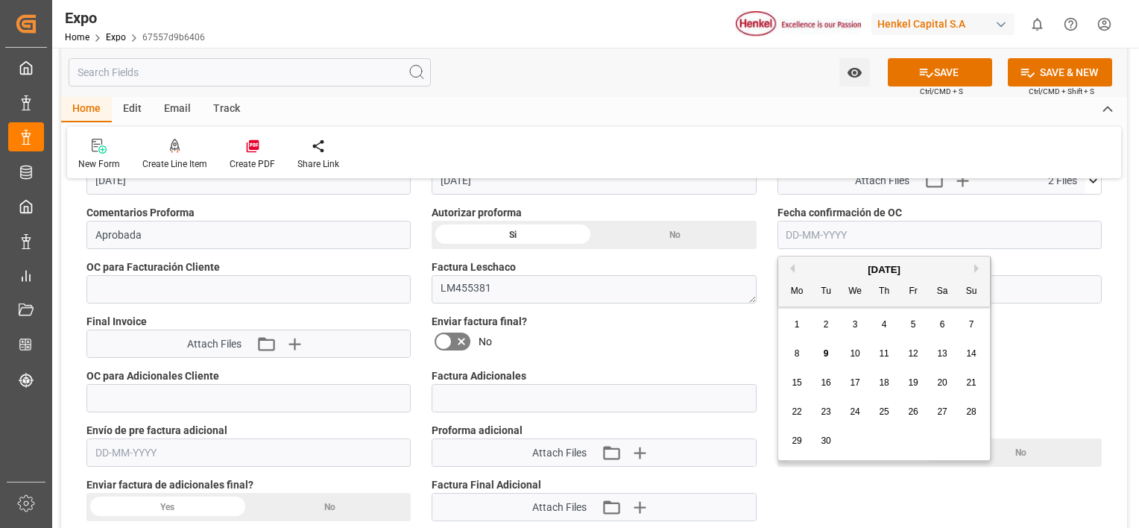
click at [824, 357] on span "9" at bounding box center [826, 353] width 5 height 10
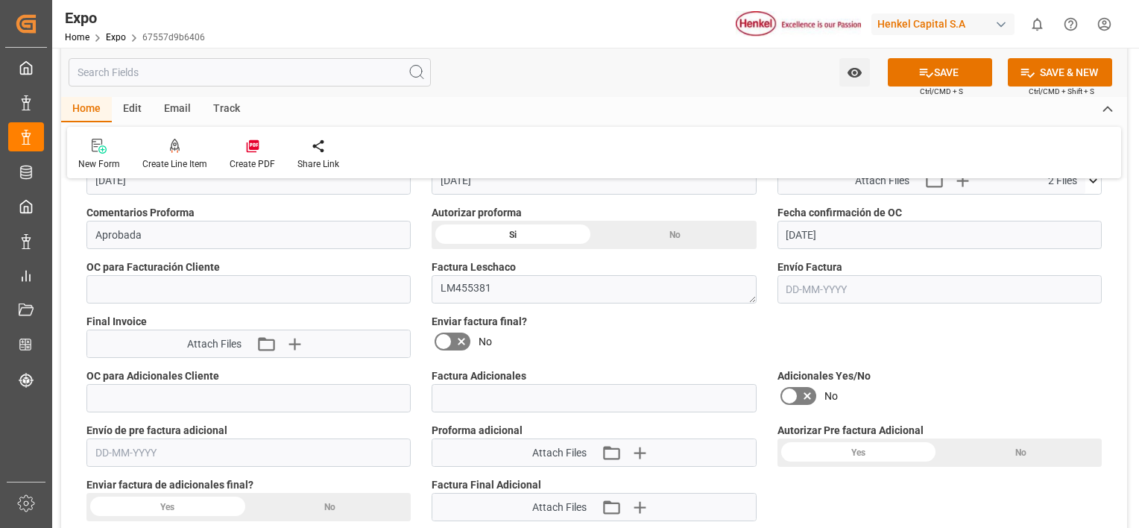
type input "[DATE]"
click at [176, 295] on input "text" at bounding box center [248, 289] width 324 height 28
paste input "4578562557"
type input "4578562557"
click at [444, 340] on icon at bounding box center [443, 341] width 9 height 7
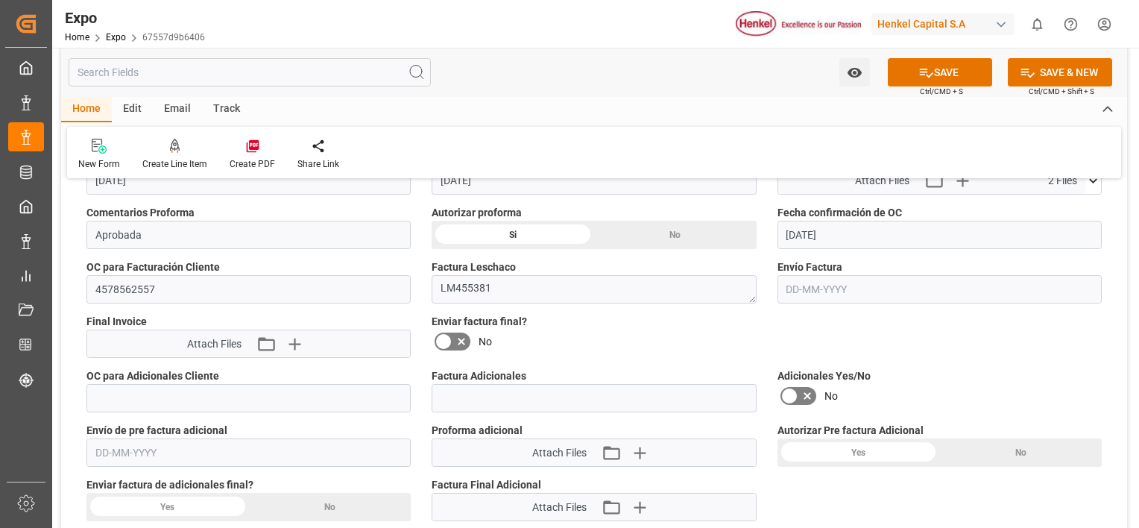
click at [0, 0] on input "checkbox" at bounding box center [0, 0] width 0 height 0
click at [936, 75] on button "SAVE" at bounding box center [940, 72] width 104 height 28
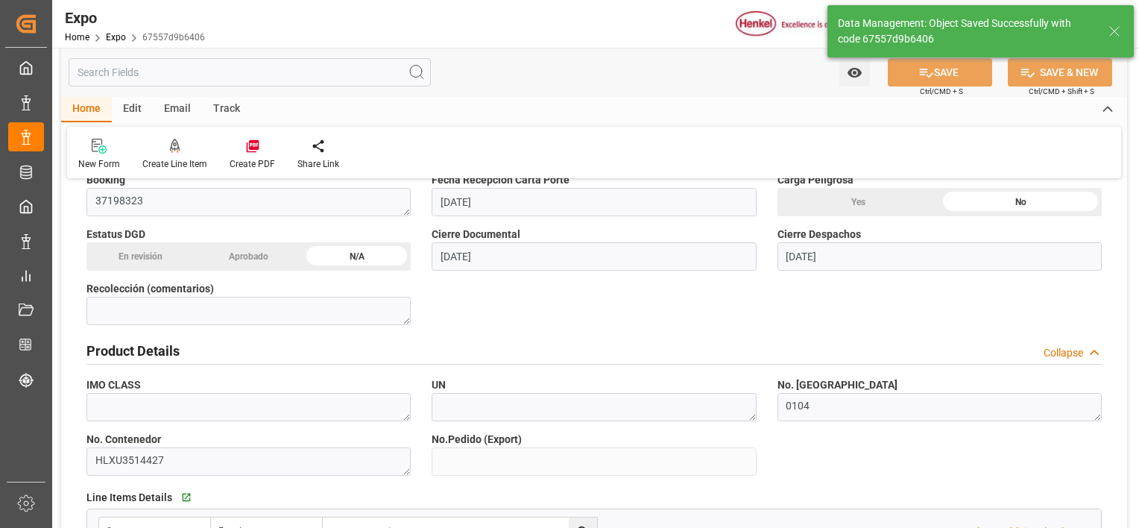
type textarea "[PERSON_NAME]"
type input "09-09-2025 23:59"
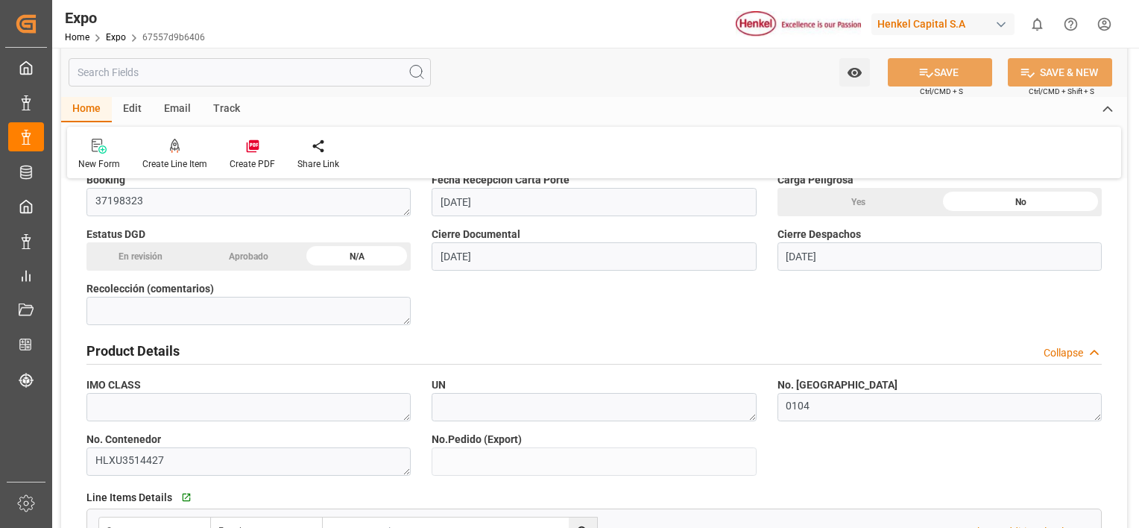
scroll to position [1857, 0]
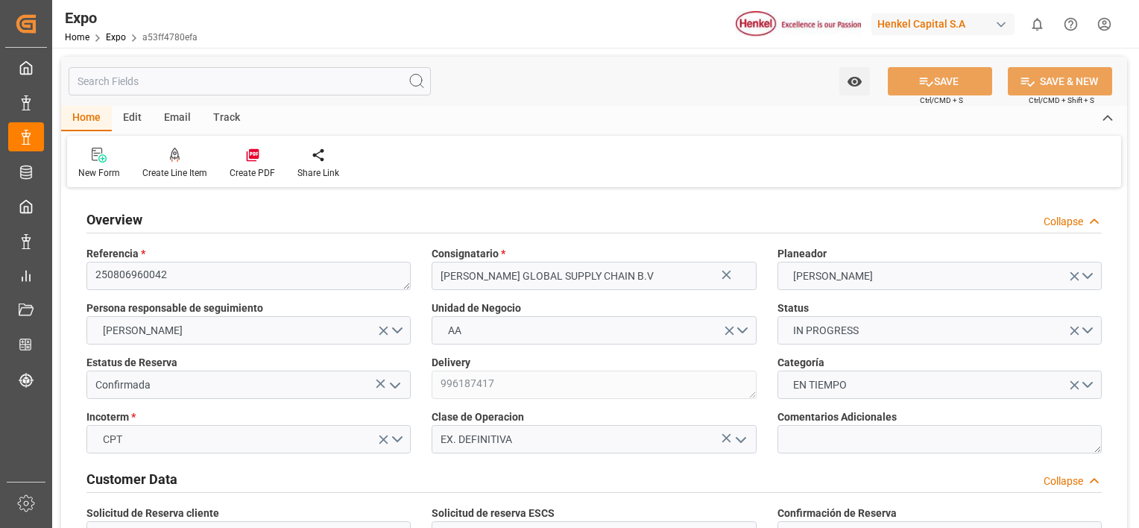
type input "2192"
type input "2263.34"
type input "3"
type input "9535163"
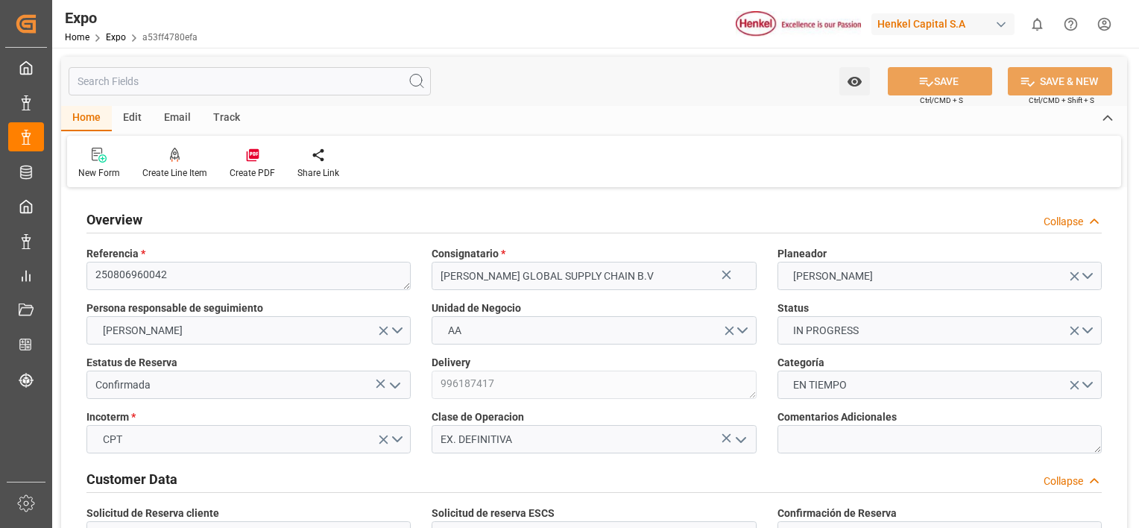
type input "9535163"
type input "MXATM"
type input "FRLEH"
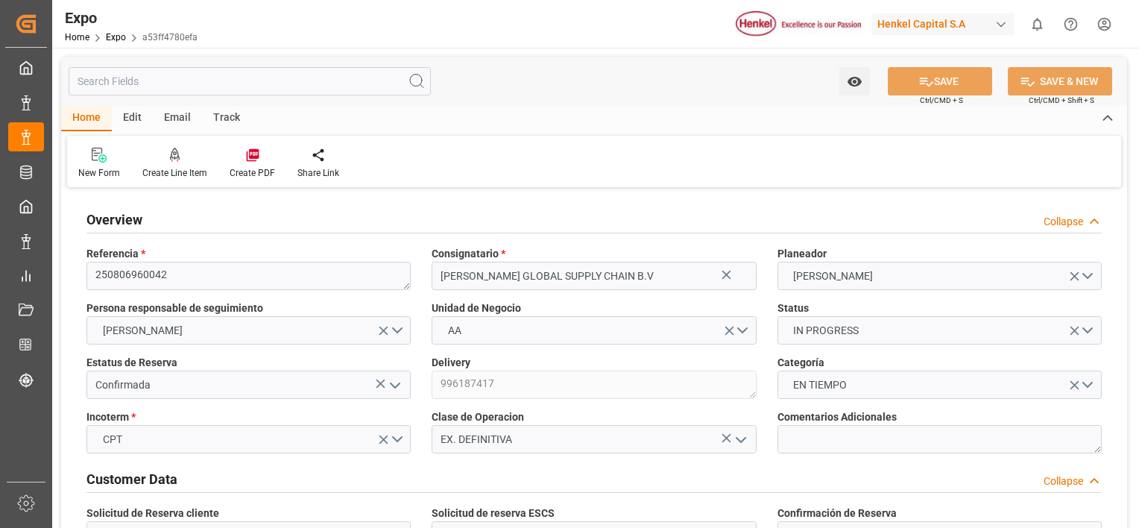
type input "01-08-2025"
type input "[DATE]"
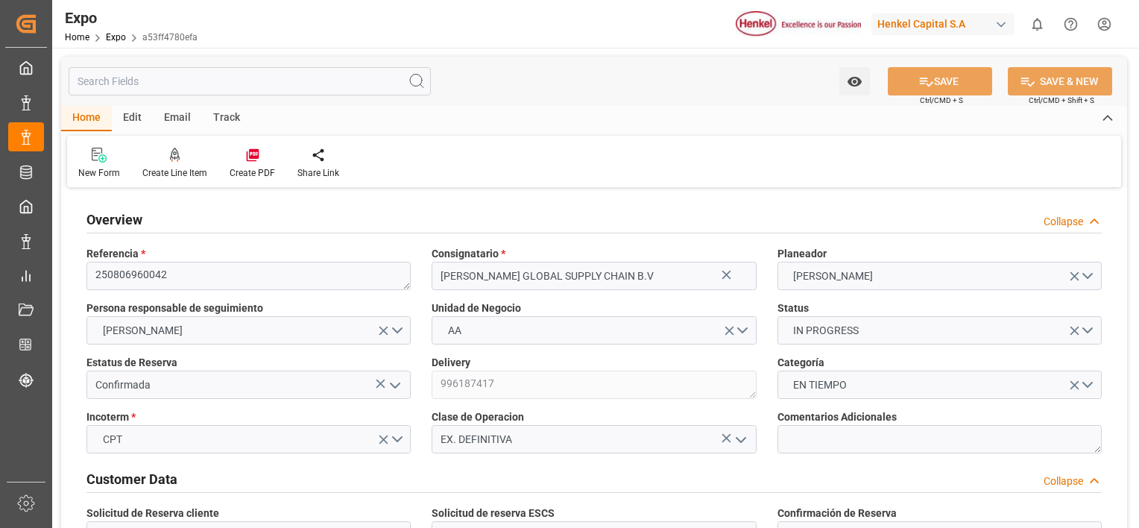
type input "14-08-2025"
type input "08-08-2025"
type input "08-08-2025 00:00"
type input "[DATE]"
type input "08-08-2025 00:00"
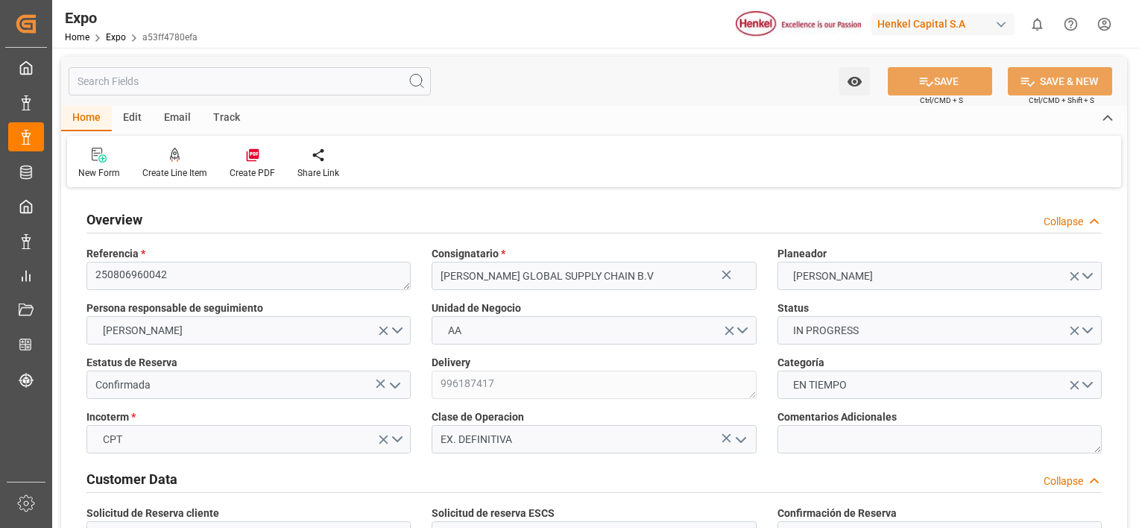
type input "14-08-2025"
type input "[DATE]"
type input "14-08-2025"
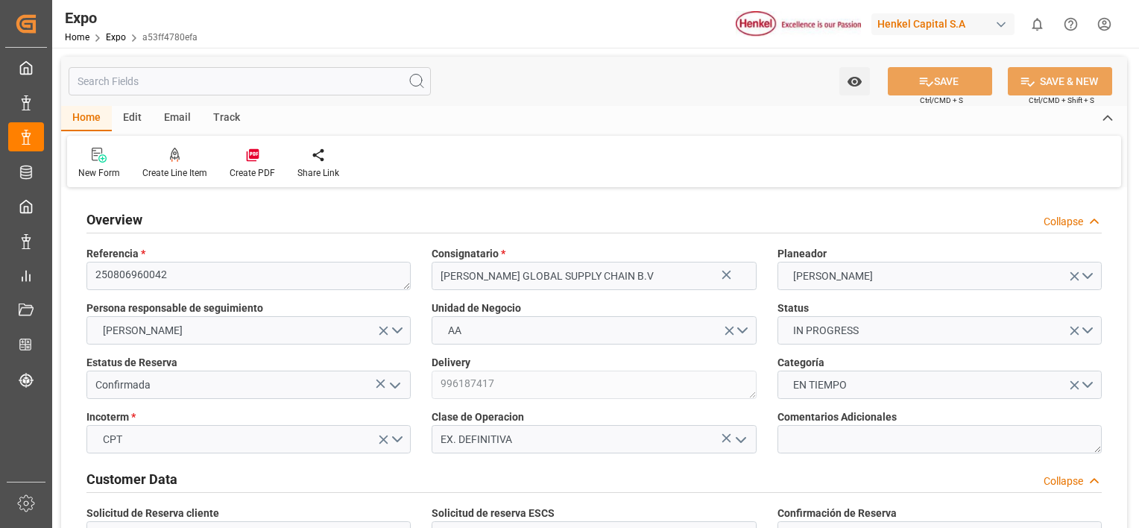
type input "20-08-2025 00:00"
type input "29-09-2025 00:00"
type input "12-09-2025 00:00"
type input "09-09-2025 21:27"
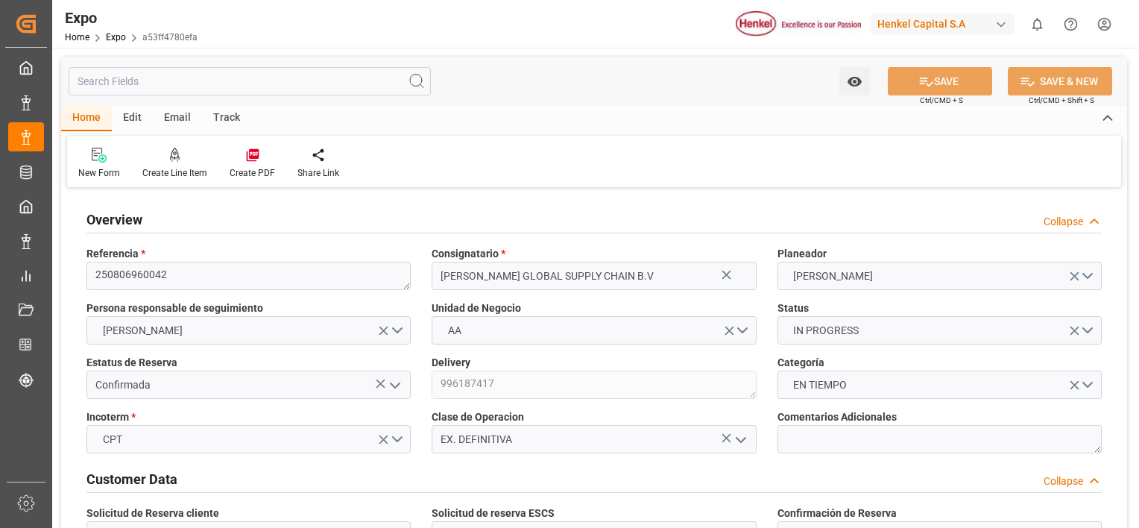
click at [1073, 218] on div "Collapse" at bounding box center [1064, 222] width 40 height 16
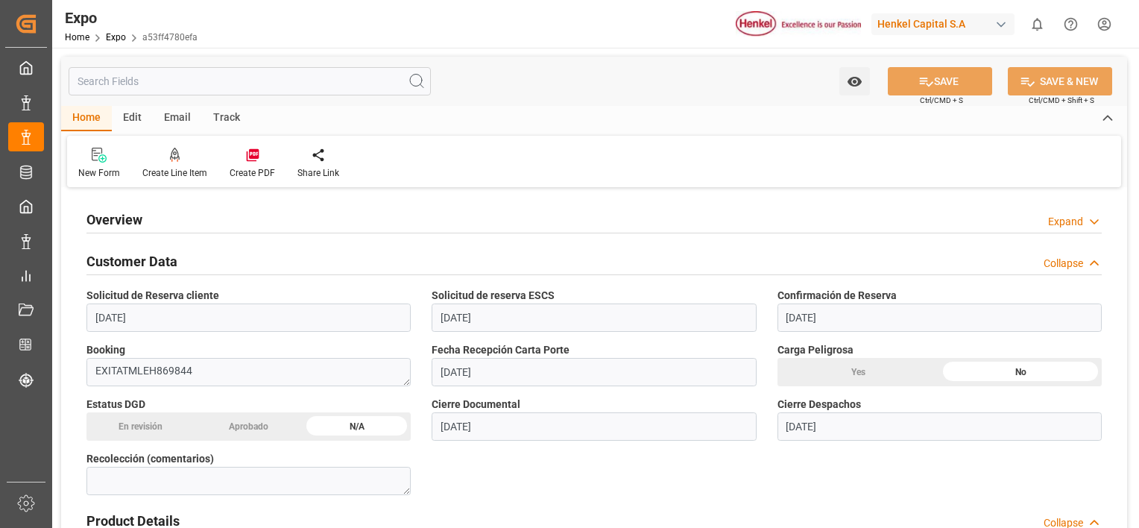
click at [1085, 262] on div "Collapse" at bounding box center [1073, 264] width 58 height 16
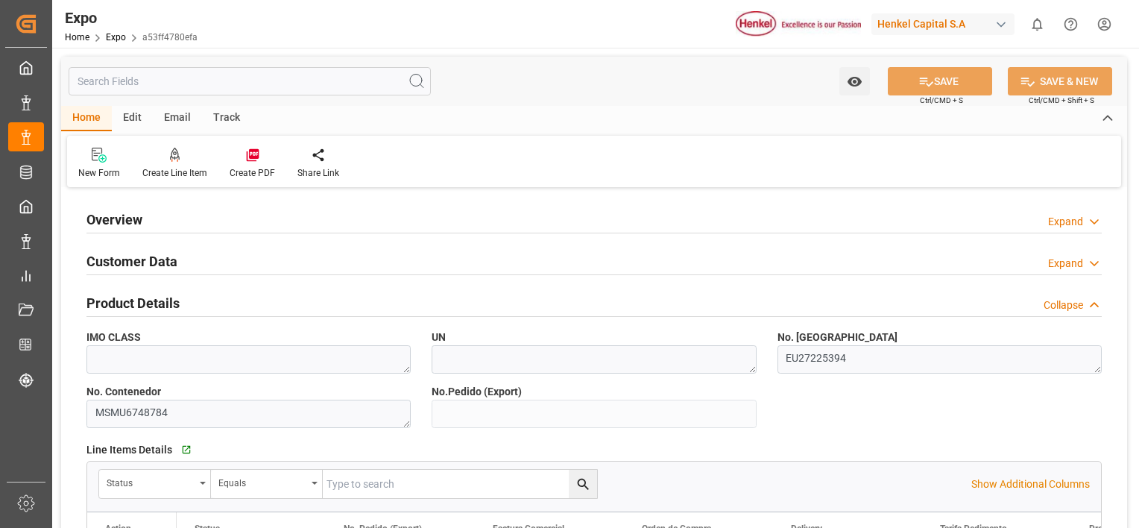
drag, startPoint x: 1084, startPoint y: 301, endPoint x: 1088, endPoint y: 326, distance: 24.9
click at [1083, 303] on div "Collapse" at bounding box center [1073, 305] width 58 height 16
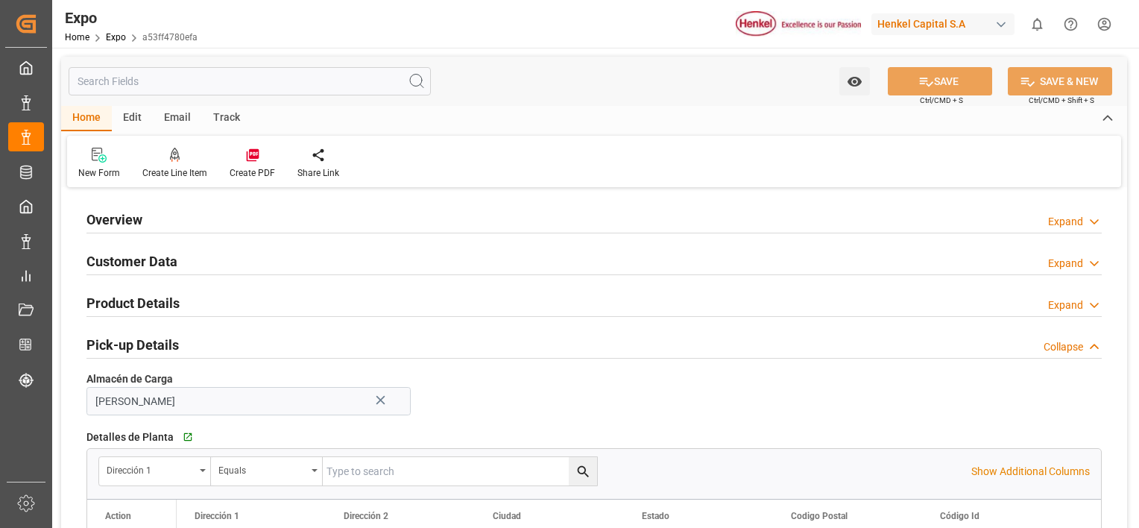
click at [1088, 350] on icon at bounding box center [1094, 347] width 15 height 16
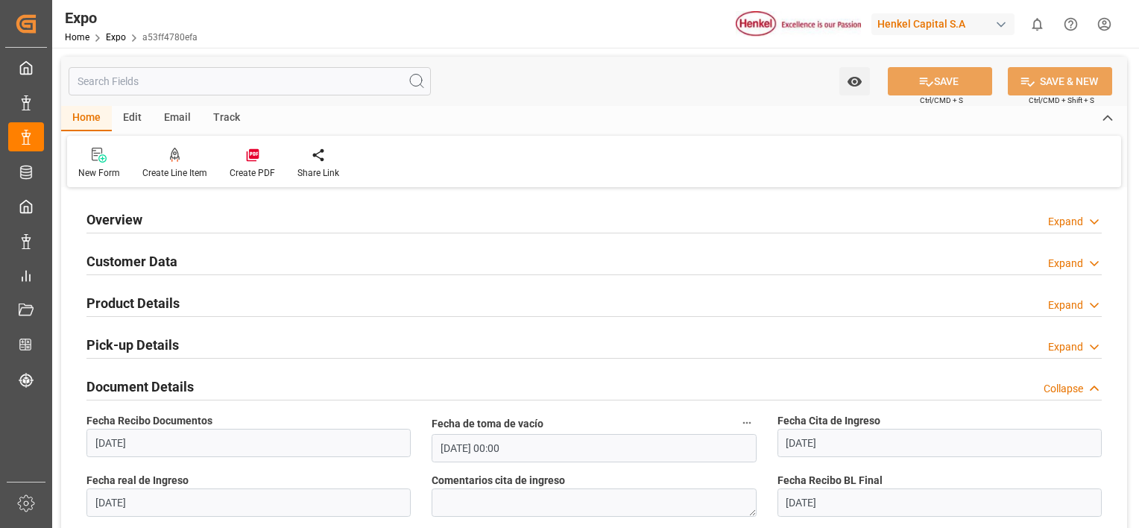
click at [1090, 387] on icon at bounding box center [1094, 389] width 15 height 16
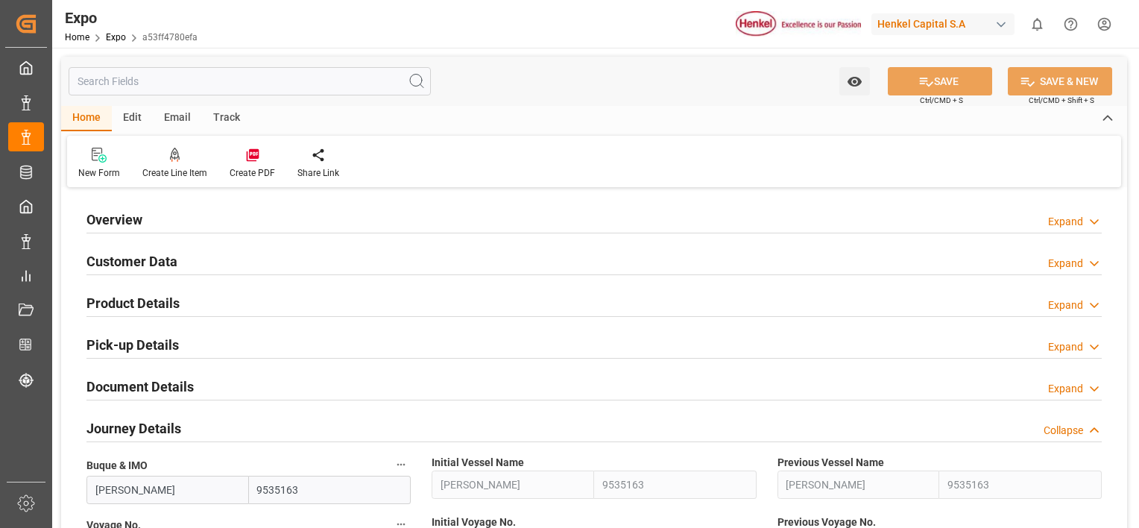
click at [1089, 425] on icon at bounding box center [1094, 431] width 15 height 16
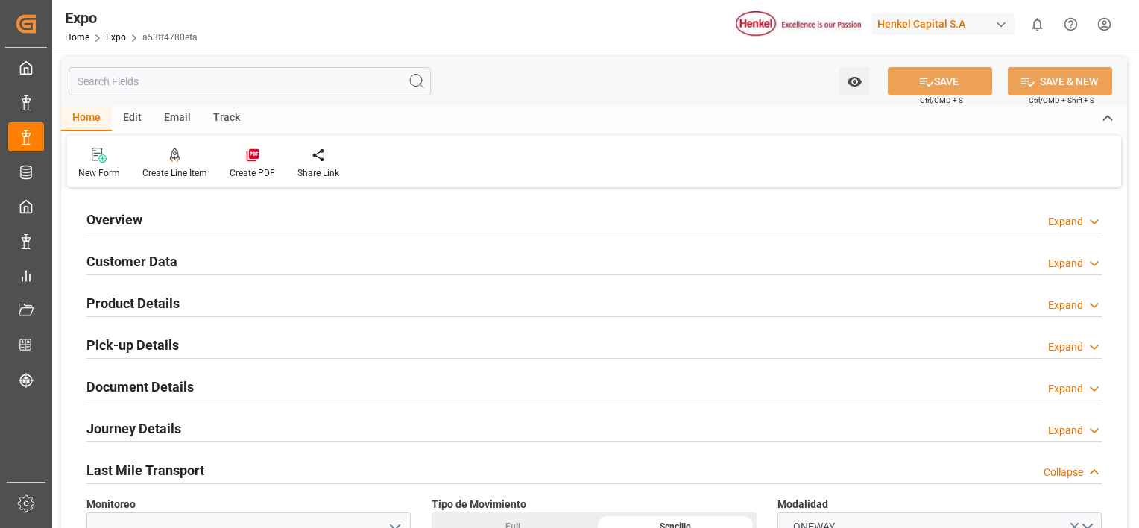
click at [1089, 472] on icon at bounding box center [1094, 472] width 15 height 16
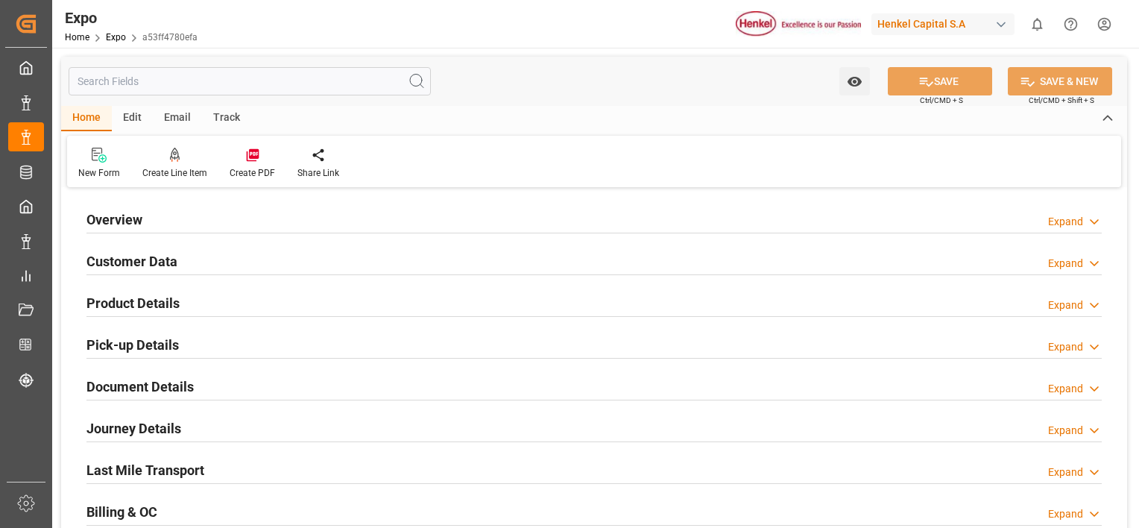
click at [1088, 515] on icon at bounding box center [1094, 514] width 15 height 16
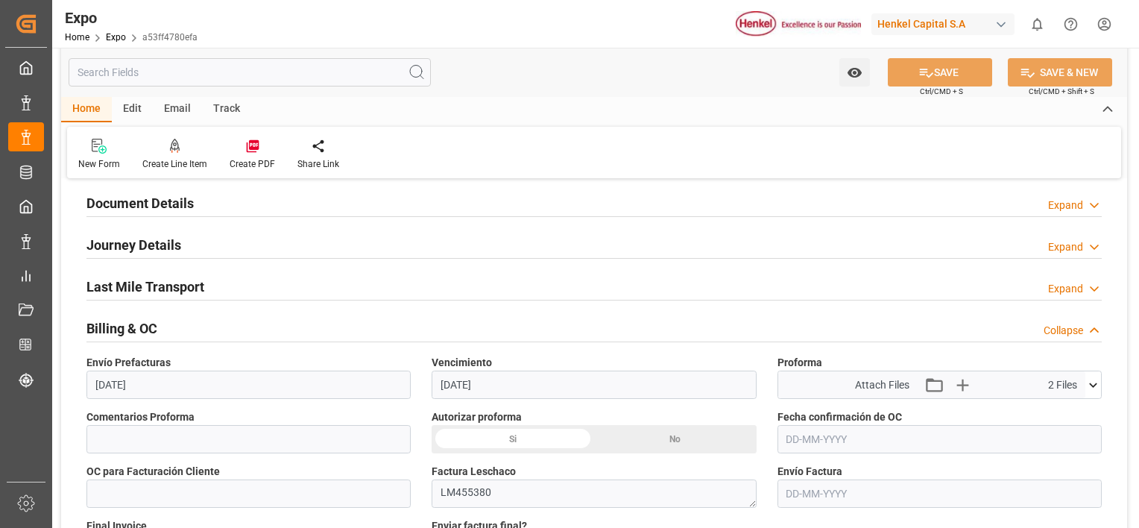
scroll to position [328, 0]
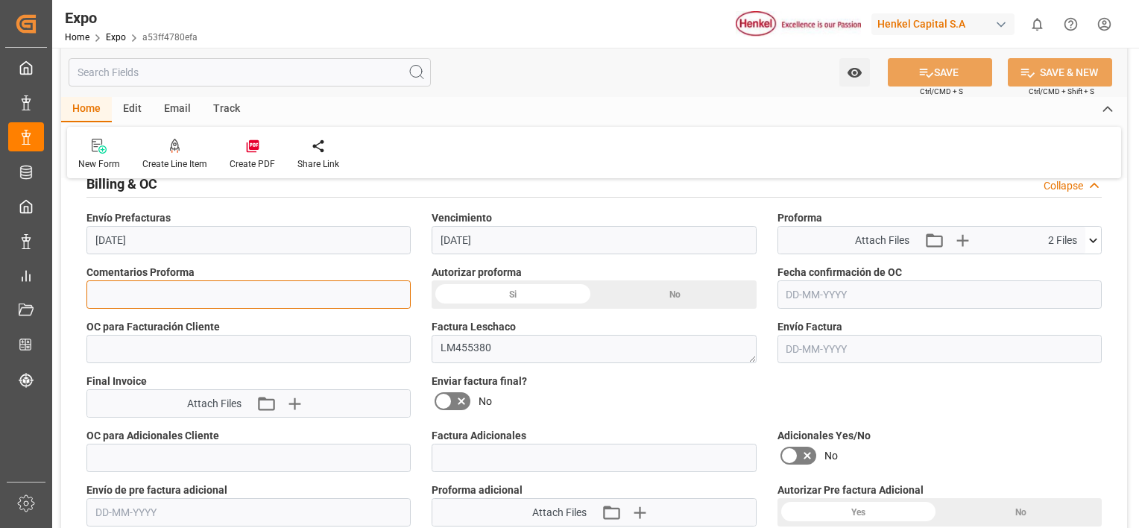
click at [262, 307] on input at bounding box center [248, 294] width 324 height 28
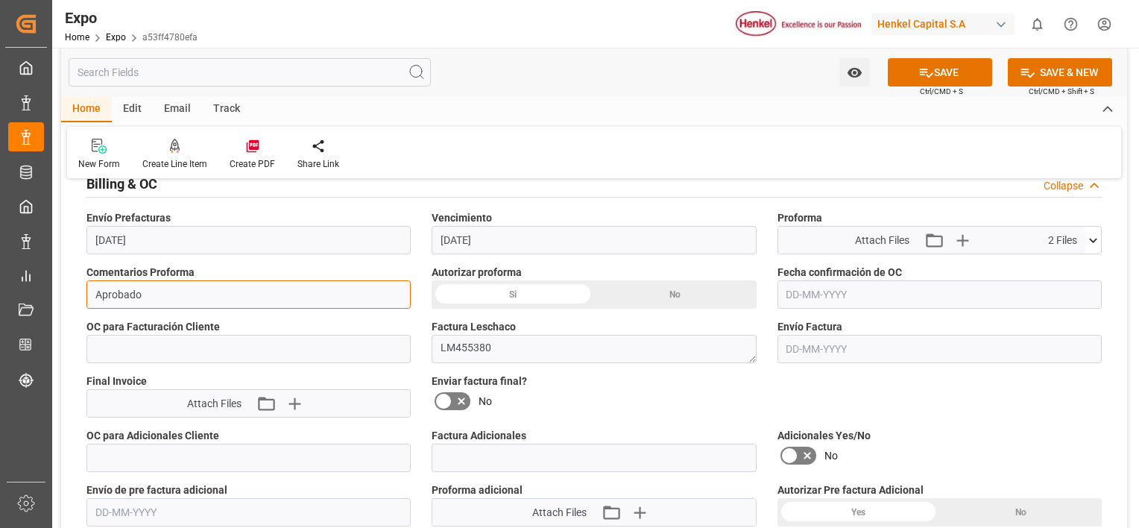
type input "Aprobado"
click at [650, 289] on div "No" at bounding box center [675, 294] width 163 height 28
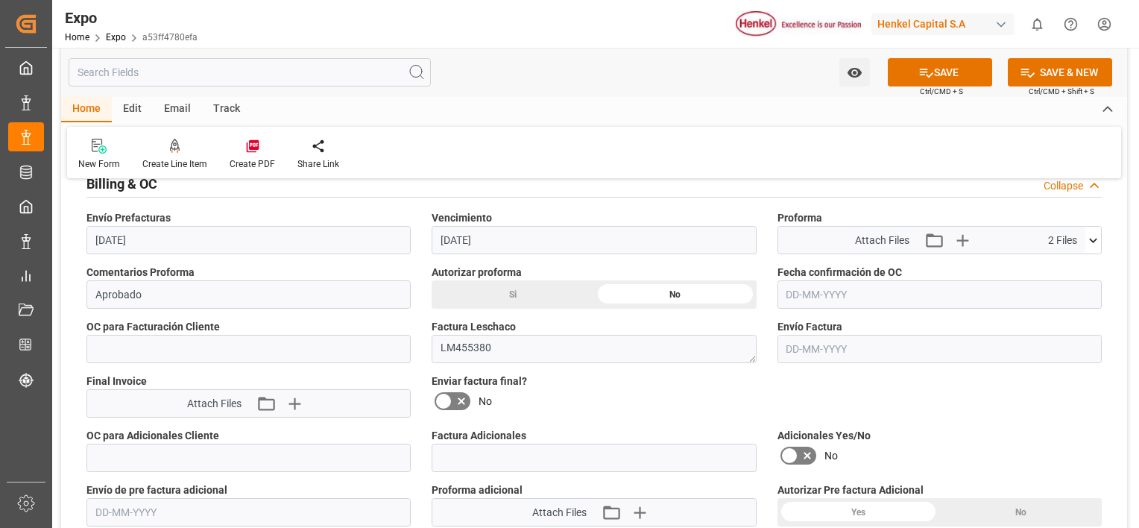
click at [503, 286] on div "Si" at bounding box center [513, 294] width 163 height 28
click at [837, 300] on input "text" at bounding box center [939, 294] width 324 height 28
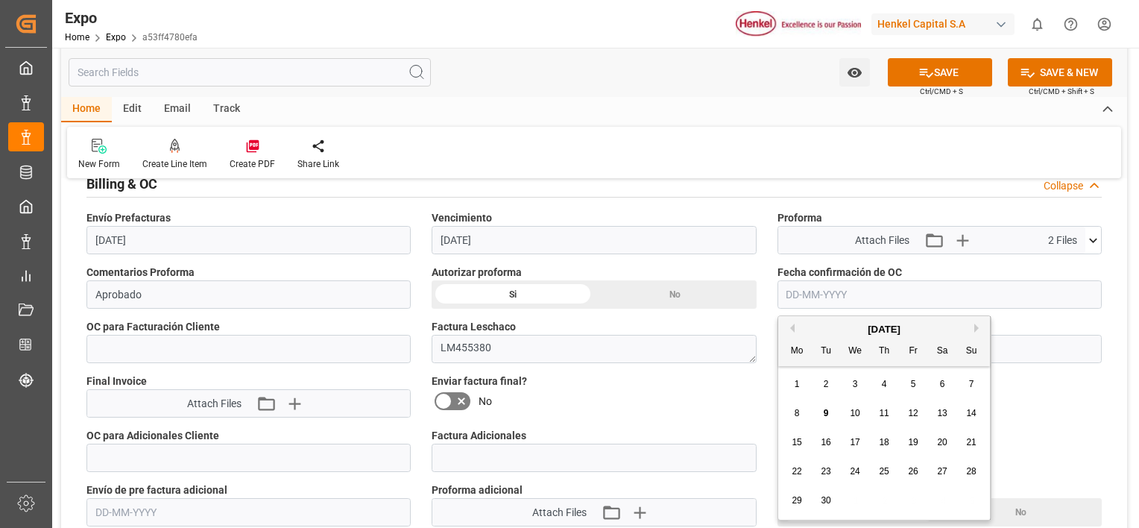
click at [822, 408] on div "9" at bounding box center [826, 414] width 19 height 18
type input "[DATE]"
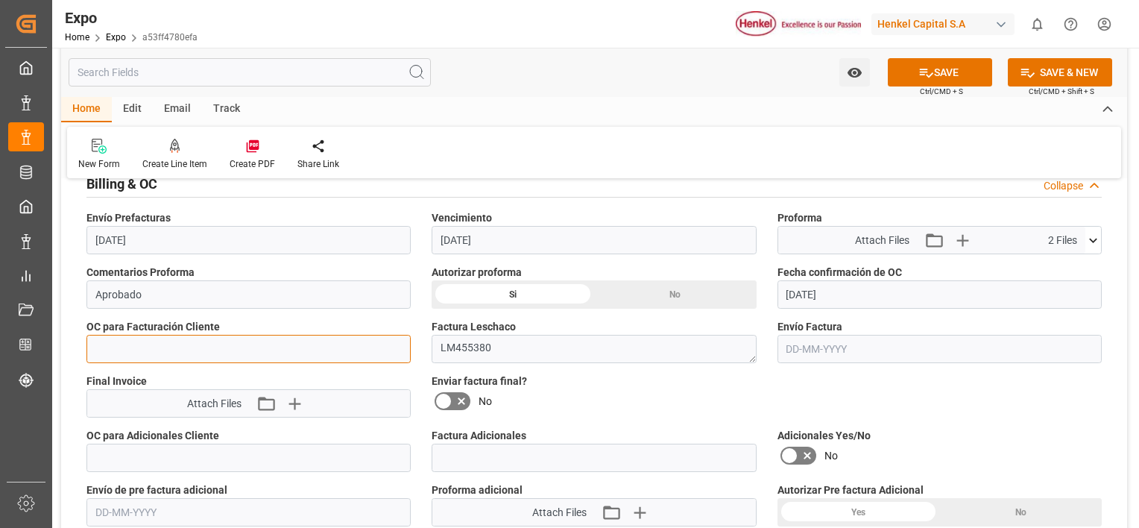
click at [259, 347] on input "text" at bounding box center [248, 349] width 324 height 28
paste input "4578562562"
type input "4578562562"
click at [933, 72] on button "SAVE" at bounding box center [940, 72] width 104 height 28
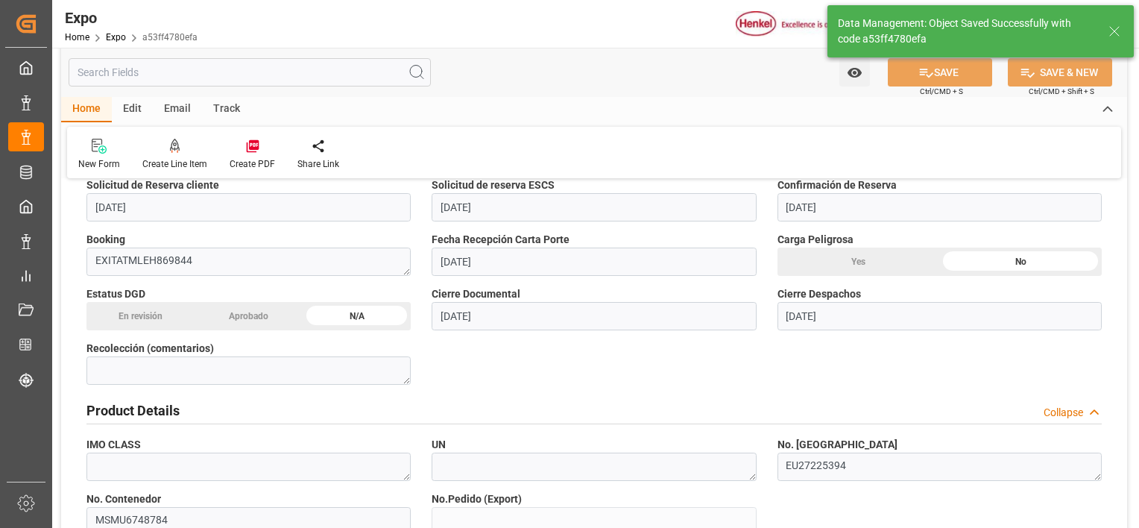
type textarea "[PERSON_NAME]"
type input "10-09-2025 00:02"
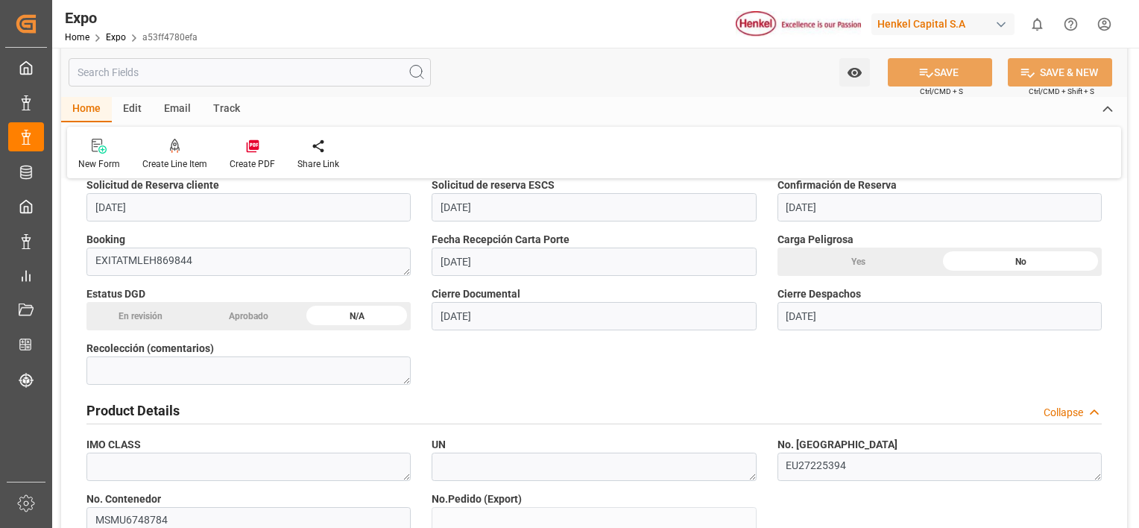
scroll to position [1550, 0]
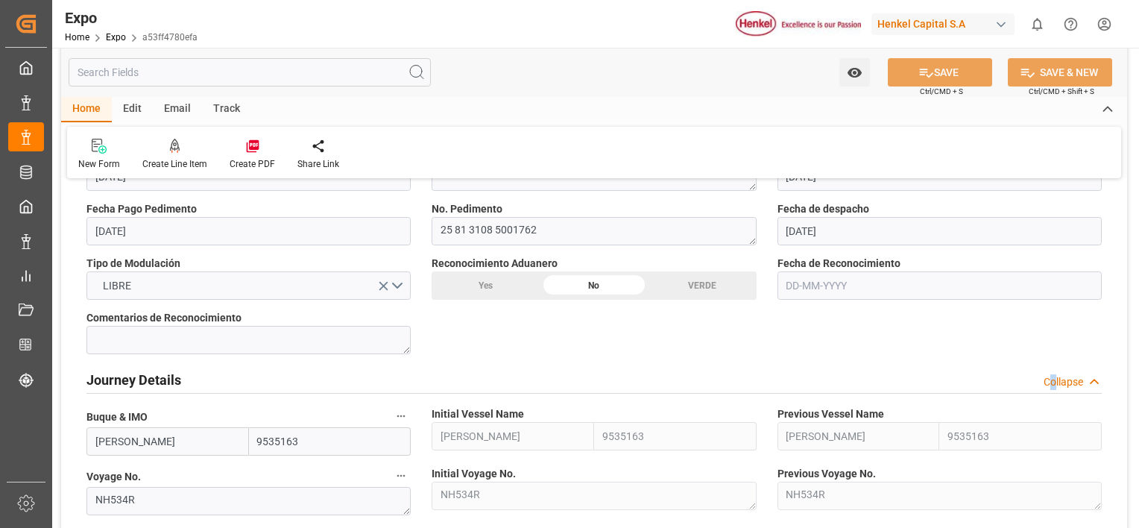
click at [1054, 374] on div "Collapse" at bounding box center [1064, 382] width 40 height 16
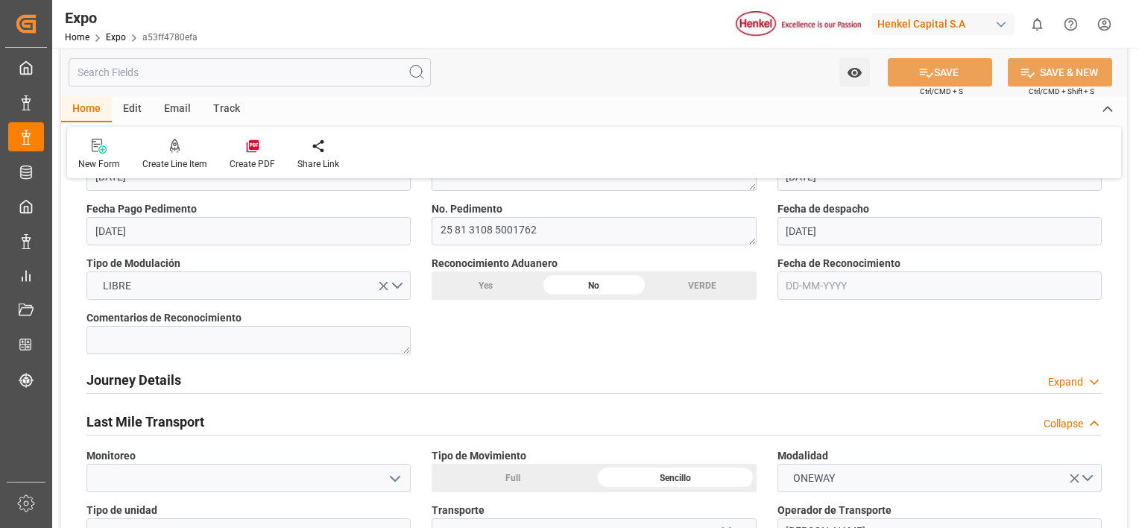
click at [1059, 420] on div "Collapse" at bounding box center [1064, 424] width 40 height 16
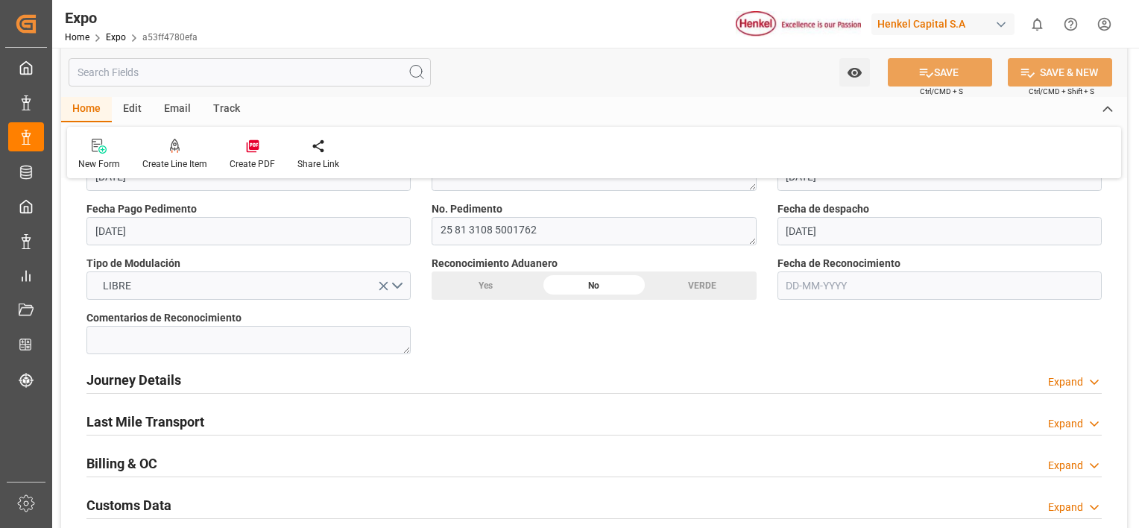
click at [1057, 461] on div "Expand" at bounding box center [1065, 466] width 35 height 16
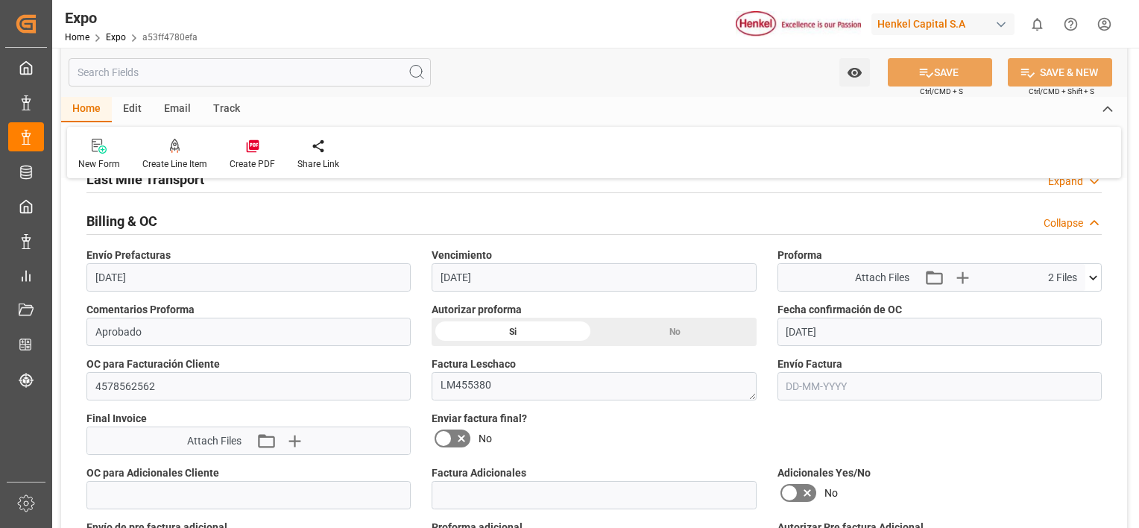
scroll to position [1673, 0]
